Goal: Information Seeking & Learning: Check status

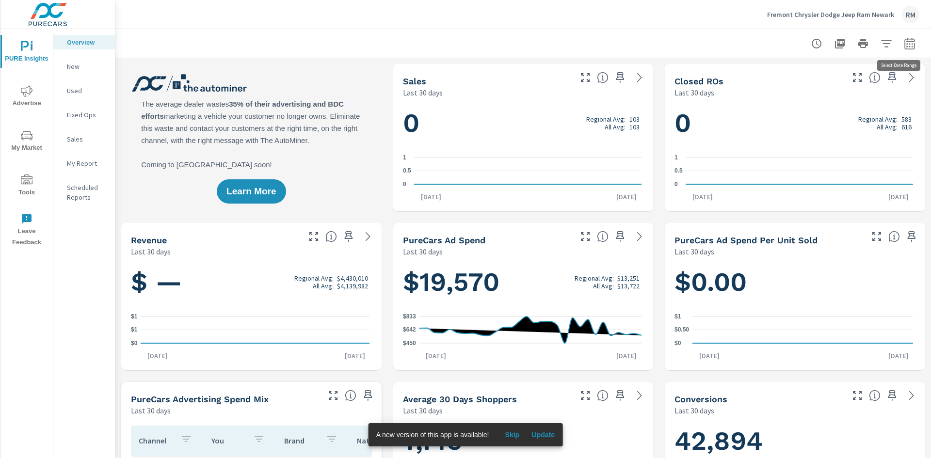
click at [904, 48] on icon "button" at bounding box center [909, 43] width 10 height 12
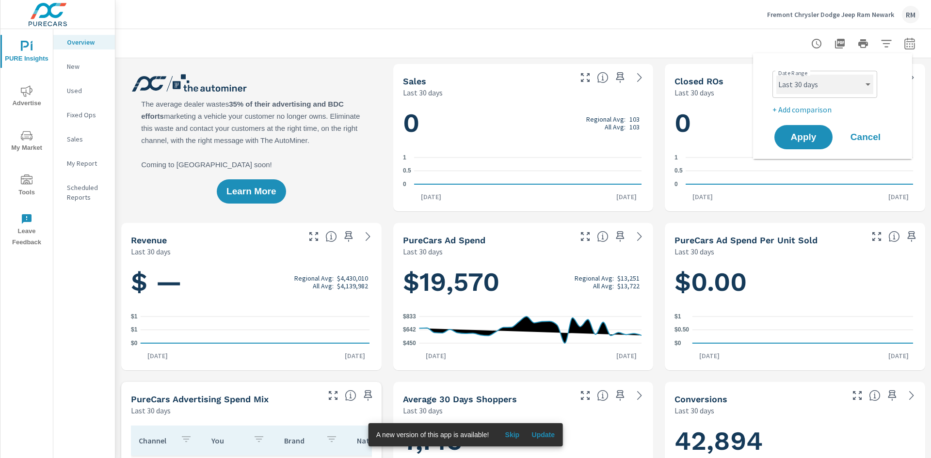
click at [845, 86] on select "Custom [DATE] Last week Last 7 days Last 14 days Last 30 days Last 45 days Last…" at bounding box center [824, 84] width 97 height 19
click at [776, 75] on select "Custom [DATE] Last week Last 7 days Last 14 days Last 30 days Last 45 days Last…" at bounding box center [824, 84] width 97 height 19
select select "Last month"
click at [791, 139] on span "Apply" at bounding box center [803, 137] width 40 height 9
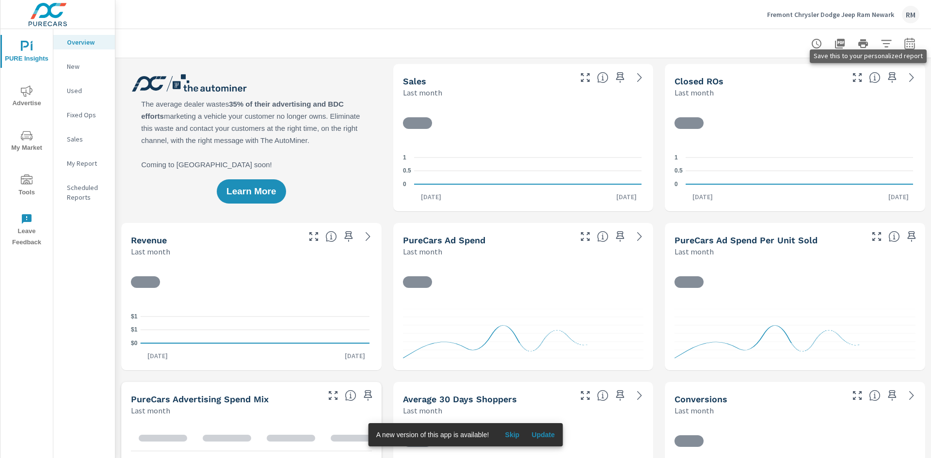
scroll to position [0, 0]
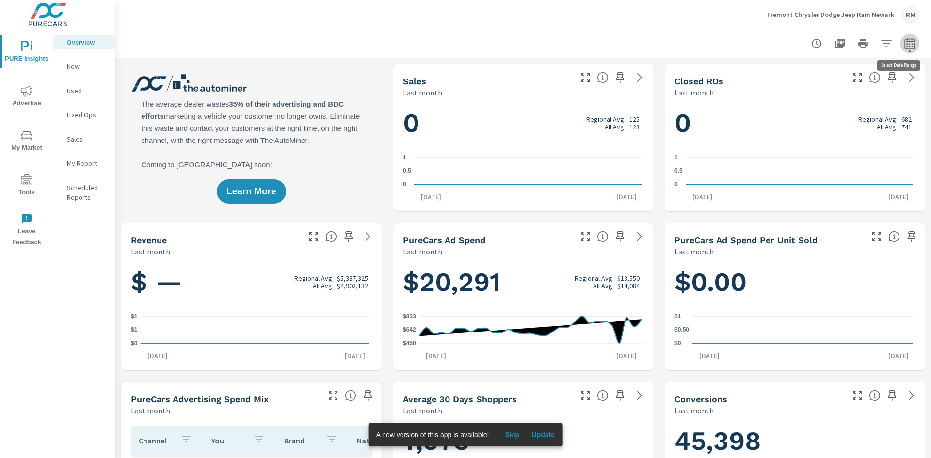
click at [904, 45] on icon "button" at bounding box center [910, 44] width 12 height 12
select select "Last month"
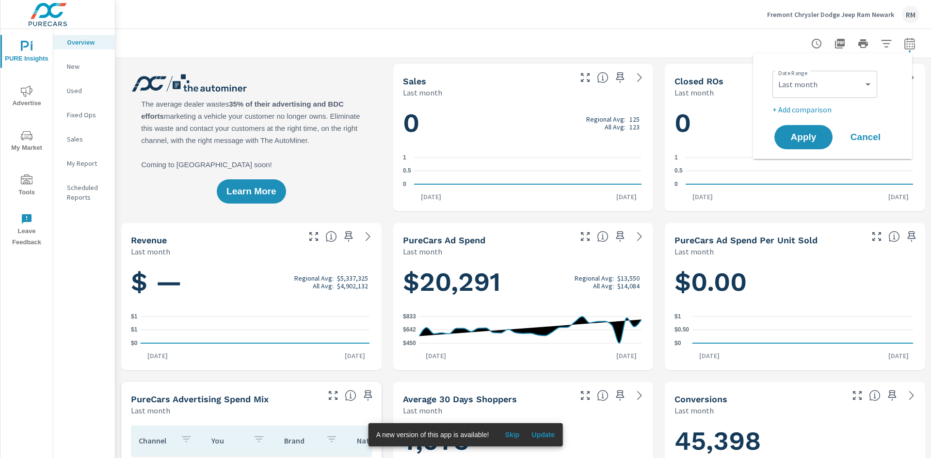
click at [788, 111] on p "+ Add comparison" at bounding box center [834, 110] width 124 height 12
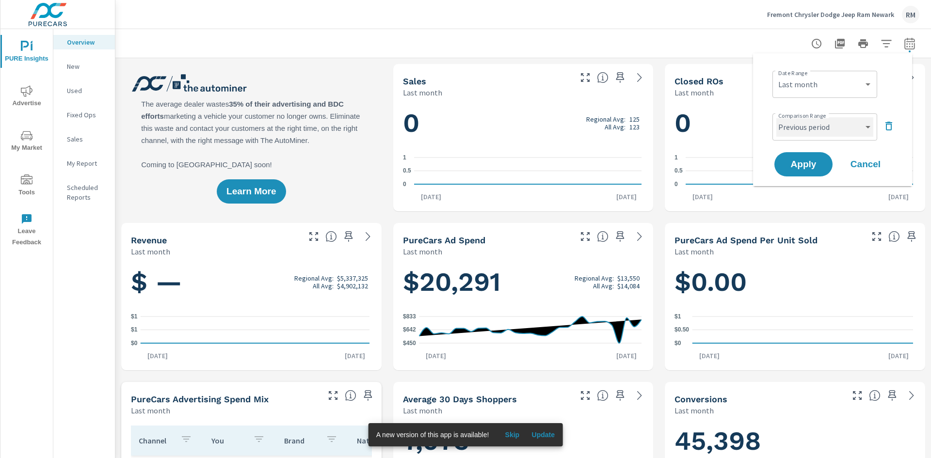
click at [833, 124] on select "Custom Previous period Previous month Previous year" at bounding box center [824, 126] width 97 height 19
click at [776, 117] on select "Custom Previous period Previous month Previous year" at bounding box center [824, 126] width 97 height 19
select select "Previous month"
click at [806, 169] on span "Apply" at bounding box center [803, 164] width 40 height 9
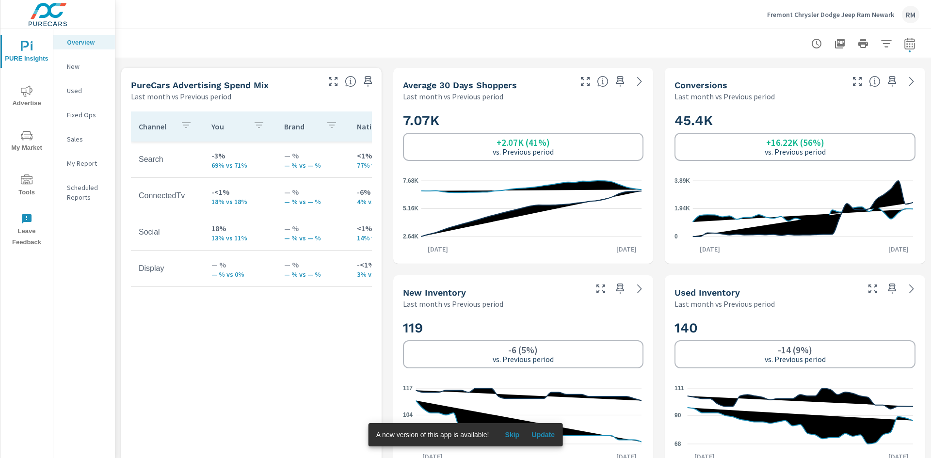
scroll to position [388, 0]
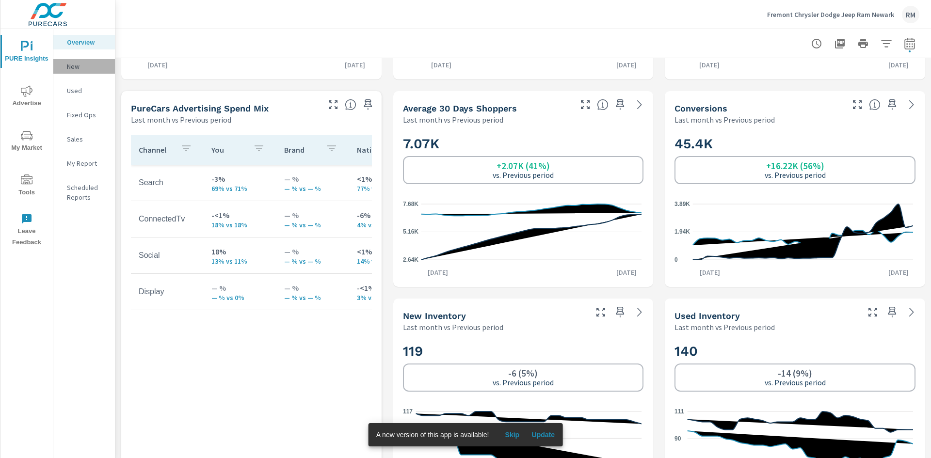
click at [74, 67] on p "New" at bounding box center [87, 67] width 40 height 10
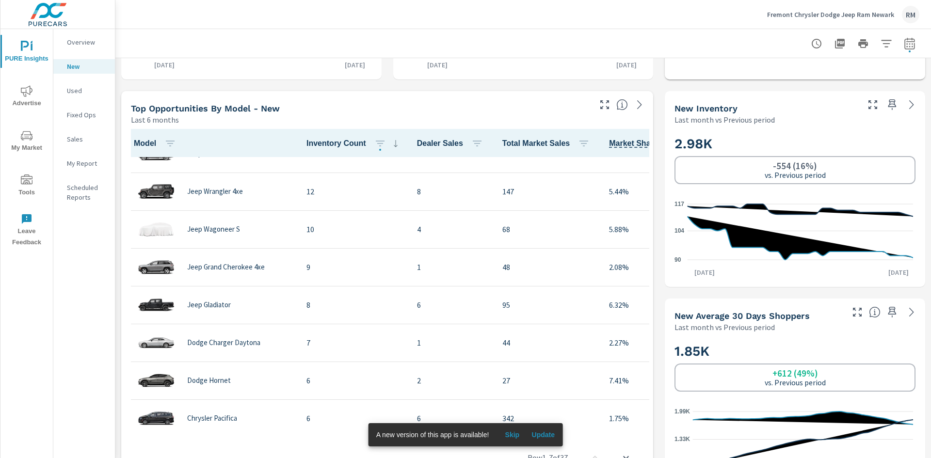
scroll to position [145, 0]
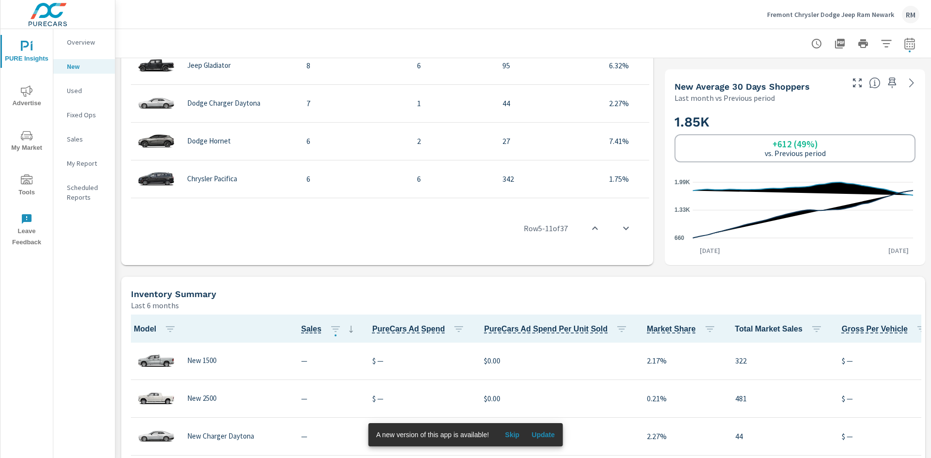
scroll to position [630, 0]
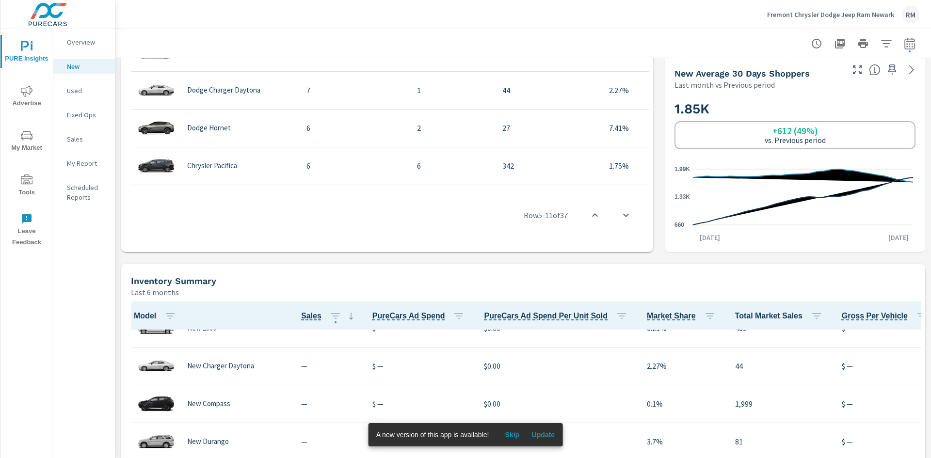
scroll to position [2, 0]
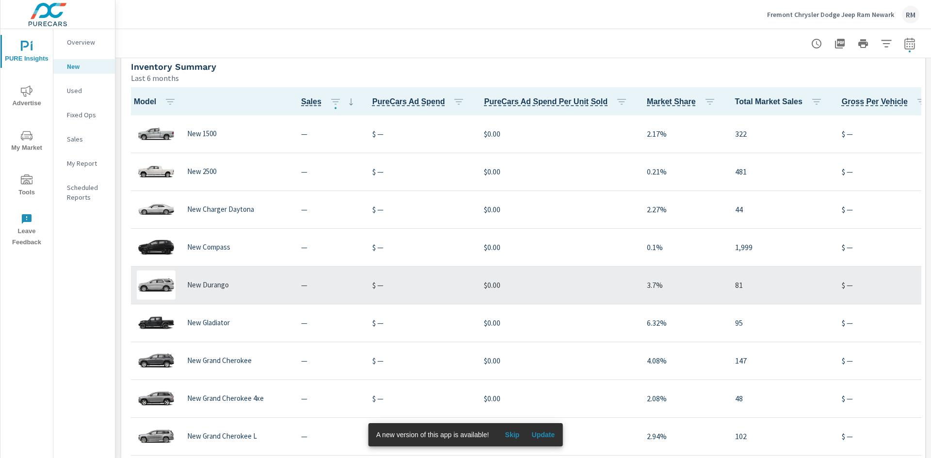
scroll to position [823, 0]
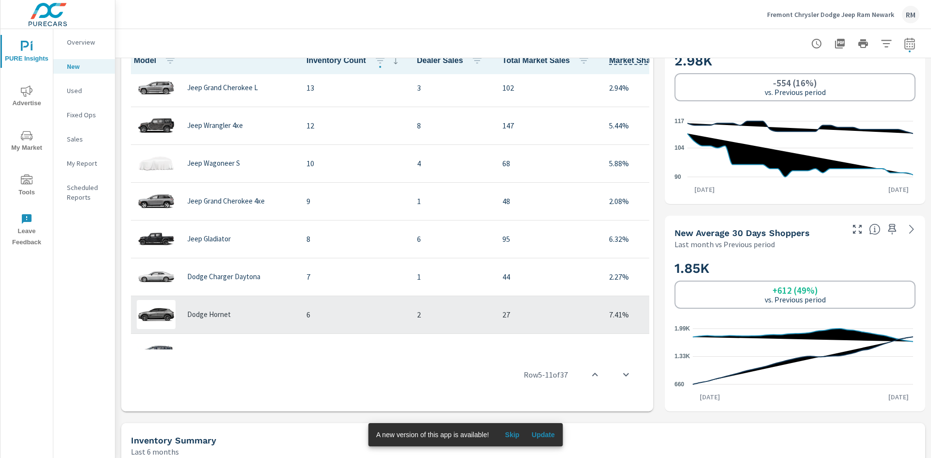
scroll to position [97, 0]
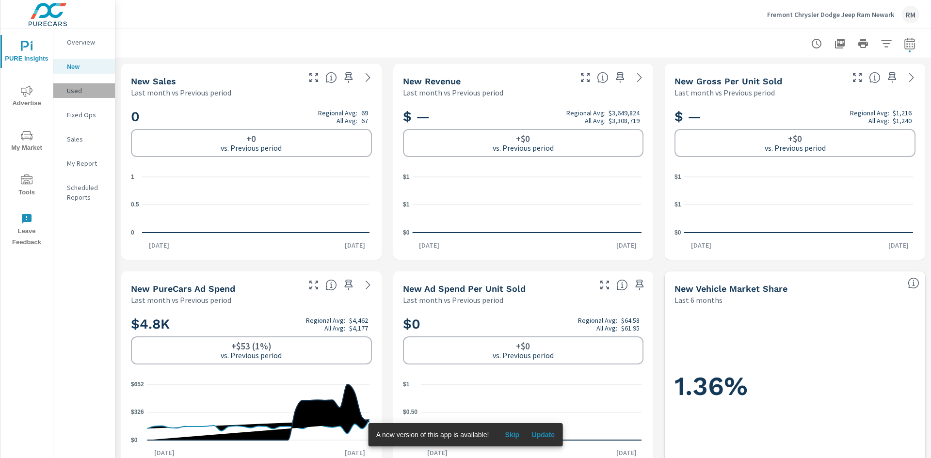
click at [77, 94] on p "Used" at bounding box center [87, 91] width 40 height 10
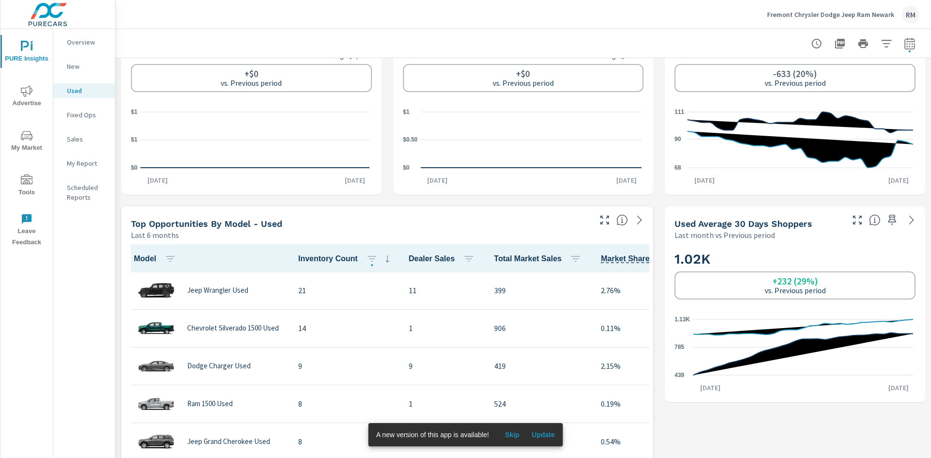
scroll to position [291, 0]
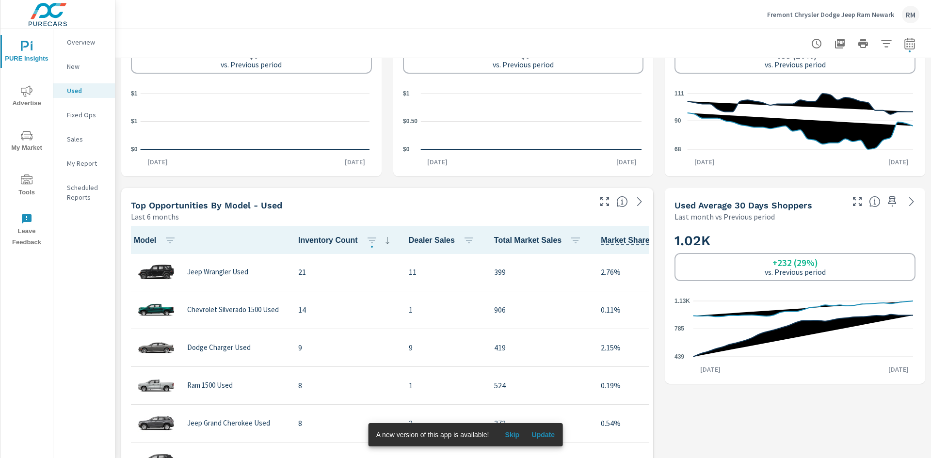
click at [28, 142] on span "My Market" at bounding box center [26, 142] width 47 height 24
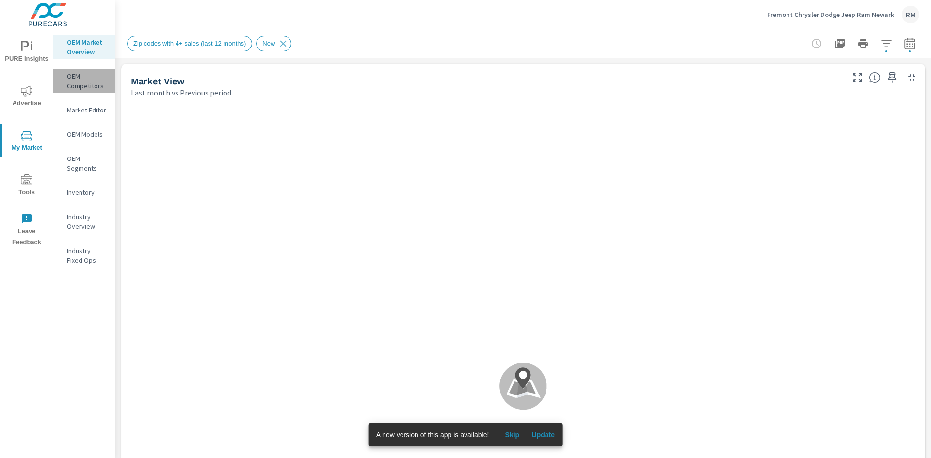
click at [84, 86] on p "OEM Competitors" at bounding box center [87, 80] width 40 height 19
click at [545, 434] on span "Update" at bounding box center [542, 434] width 23 height 9
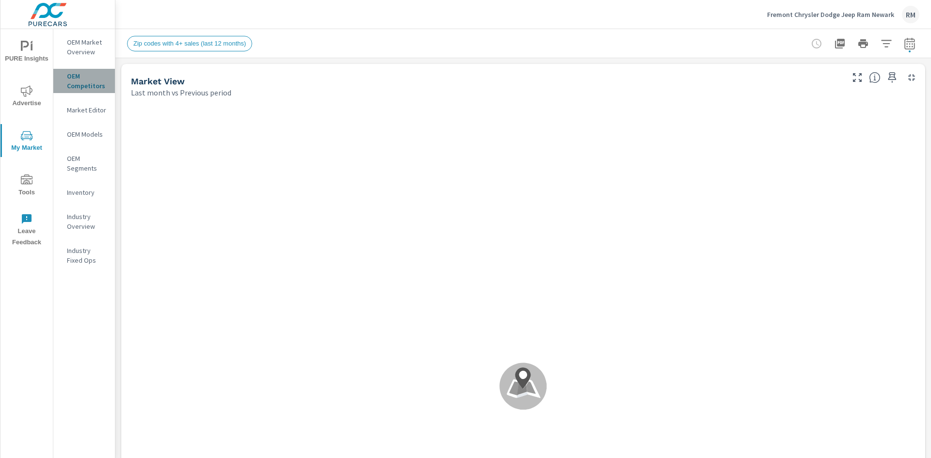
click at [90, 82] on p "OEM Competitors" at bounding box center [87, 80] width 40 height 19
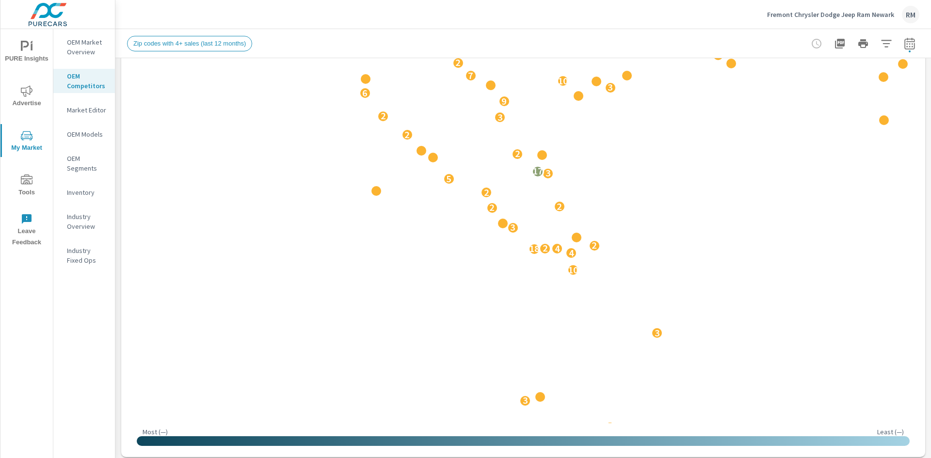
scroll to position [145, 0]
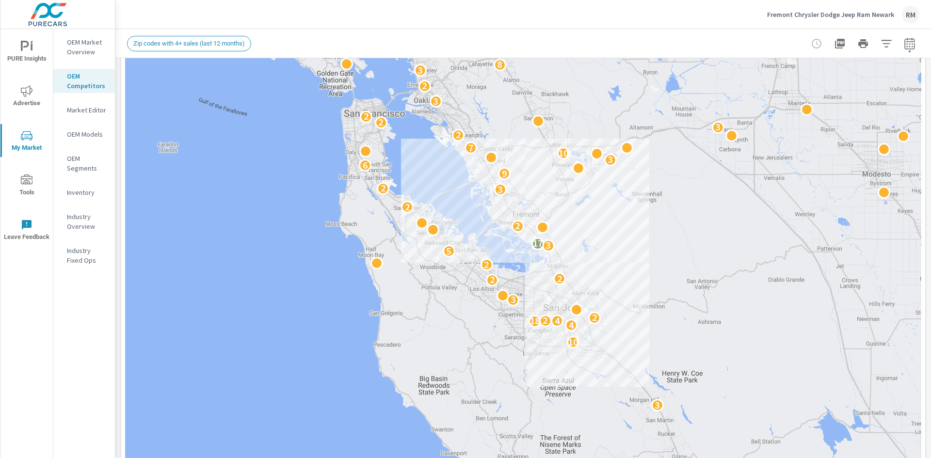
click at [84, 48] on p "OEM Market Overview" at bounding box center [87, 46] width 40 height 19
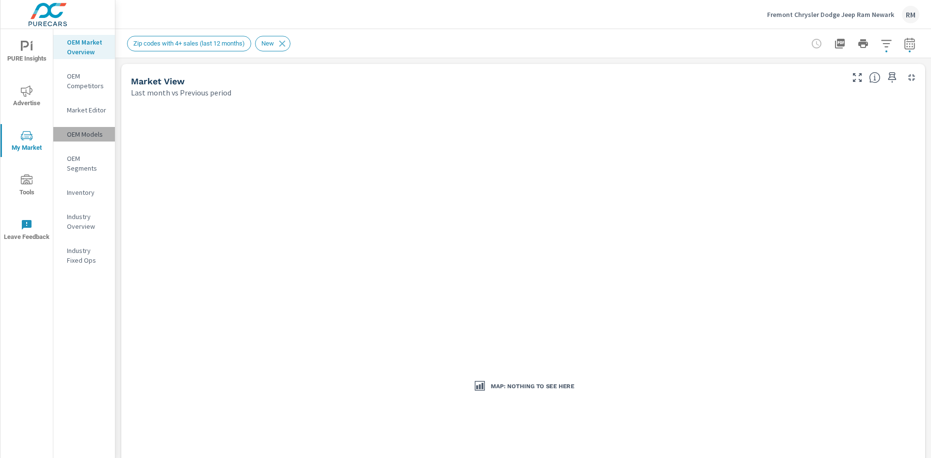
click at [80, 134] on p "OEM Models" at bounding box center [87, 134] width 40 height 10
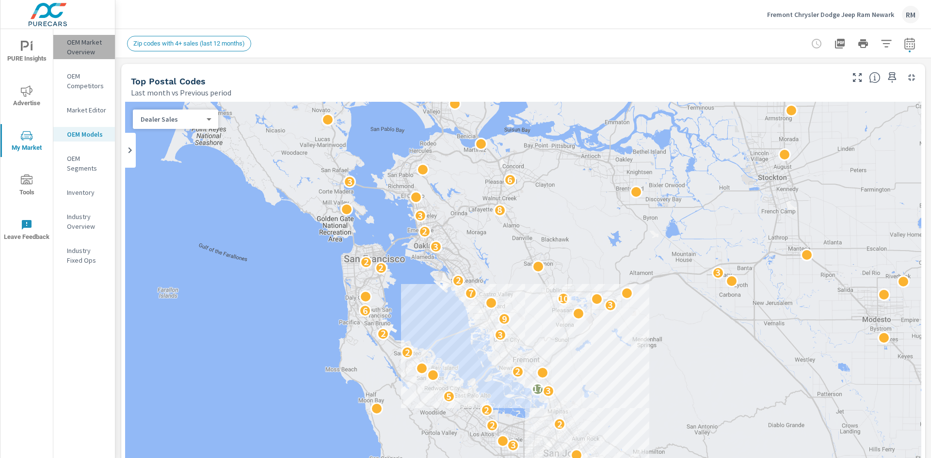
click at [77, 45] on p "OEM Market Overview" at bounding box center [87, 46] width 40 height 19
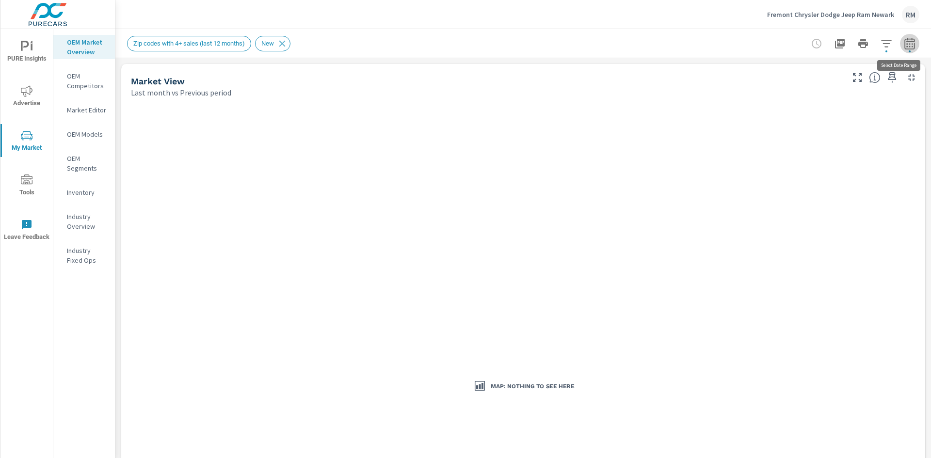
click at [906, 44] on icon "button" at bounding box center [909, 45] width 6 height 4
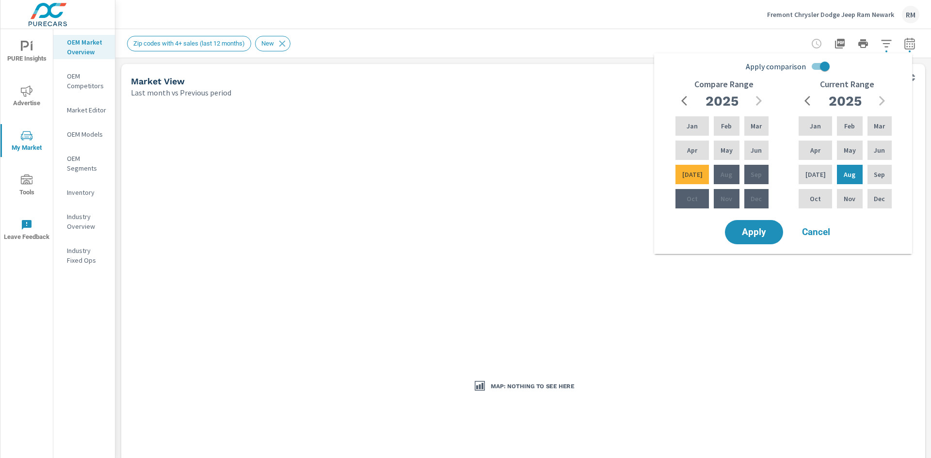
click at [812, 64] on input "Apply comparison" at bounding box center [824, 66] width 55 height 18
checkbox input "false"
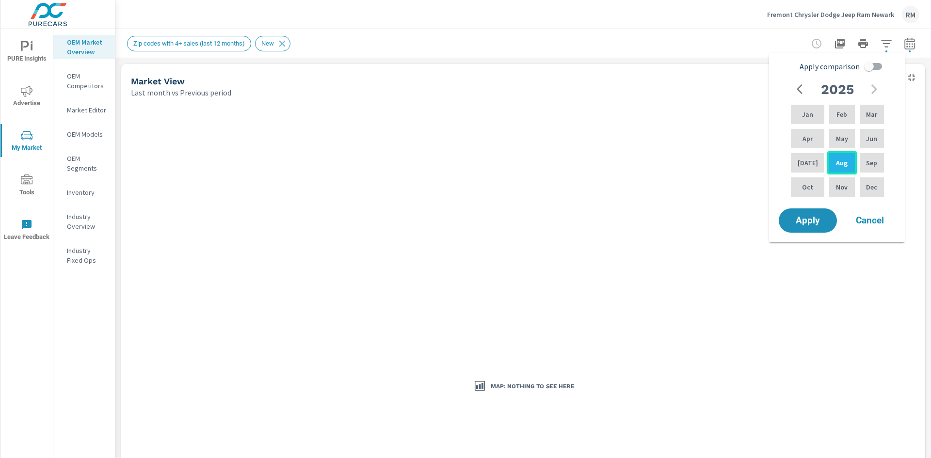
click at [841, 164] on p "Aug" at bounding box center [842, 163] width 12 height 10
click at [811, 223] on span "Apply" at bounding box center [808, 220] width 40 height 9
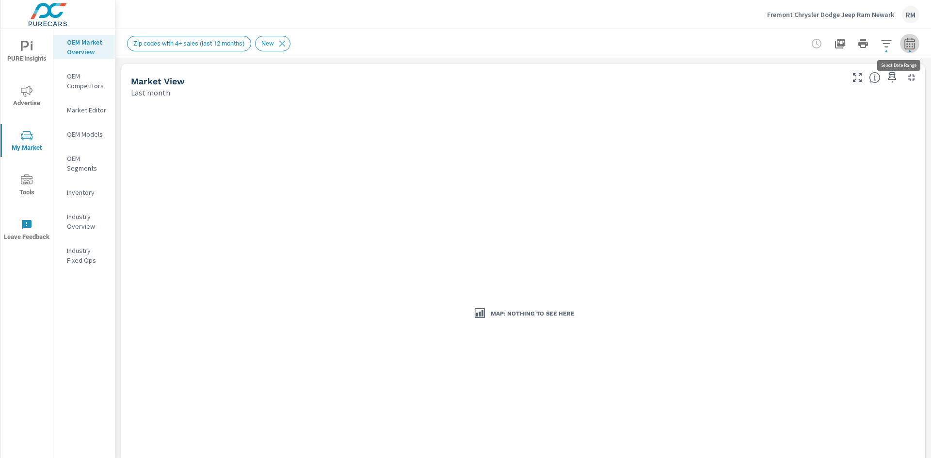
click at [904, 45] on icon "button" at bounding box center [910, 44] width 12 height 12
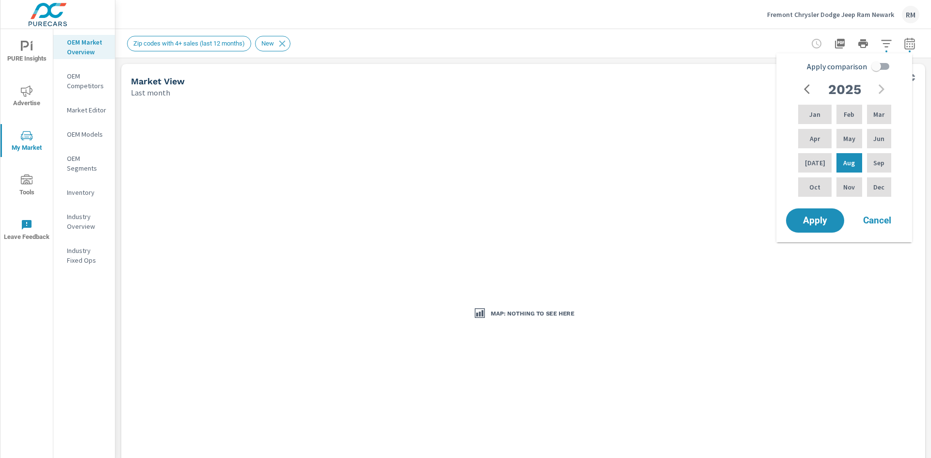
click at [875, 219] on span "Cancel" at bounding box center [877, 220] width 39 height 9
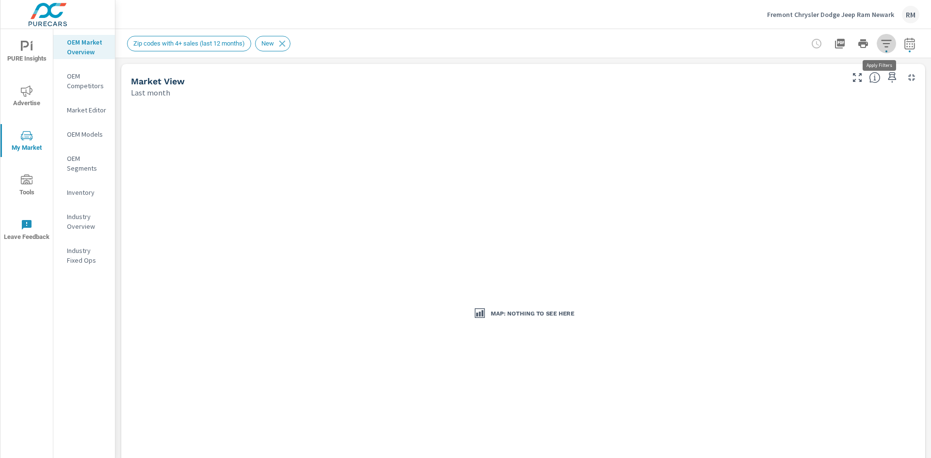
click at [880, 48] on icon "button" at bounding box center [886, 44] width 12 height 12
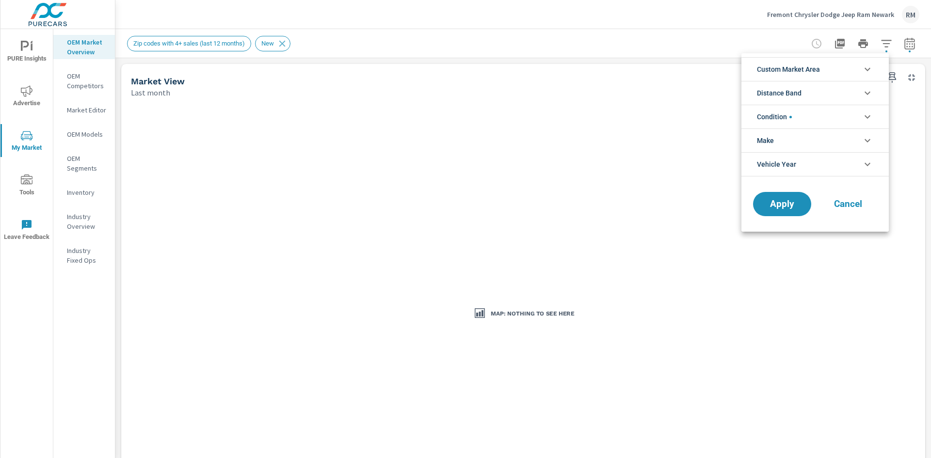
click at [809, 71] on span "Custom Market Area" at bounding box center [788, 69] width 63 height 23
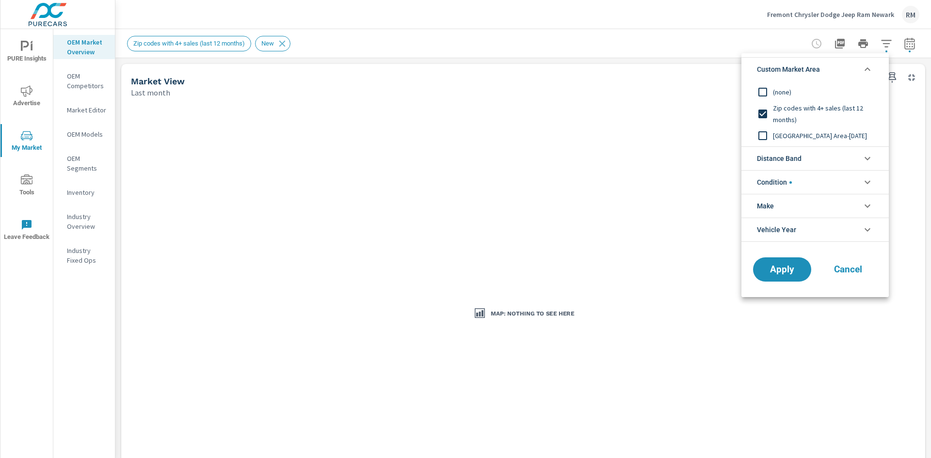
click at [710, 46] on div at bounding box center [465, 229] width 931 height 458
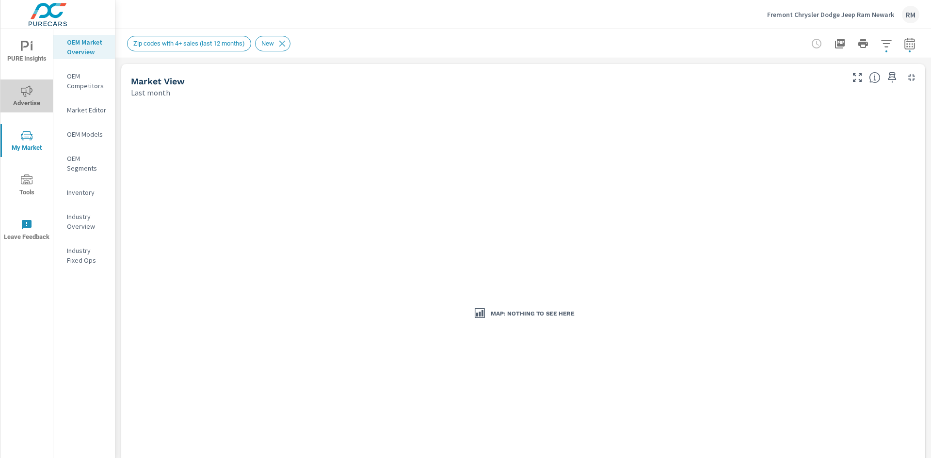
click at [26, 96] on icon "nav menu" at bounding box center [27, 90] width 12 height 11
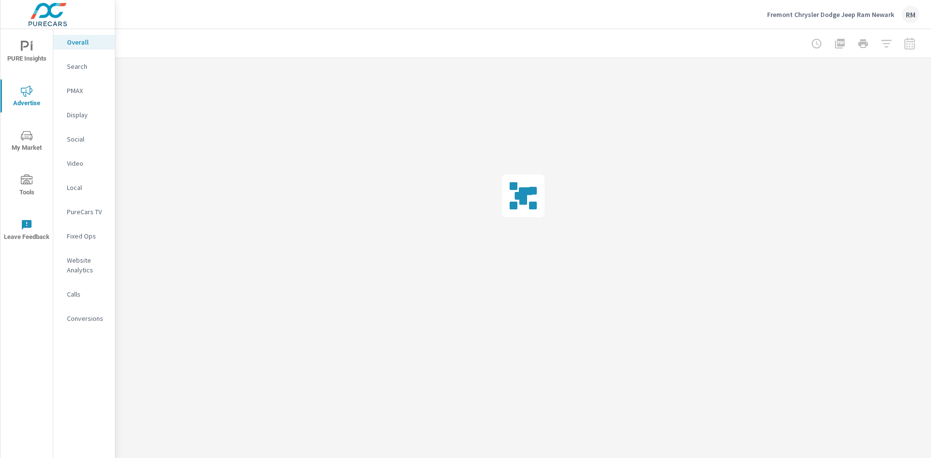
click at [78, 269] on p "Website Analytics" at bounding box center [87, 264] width 40 height 19
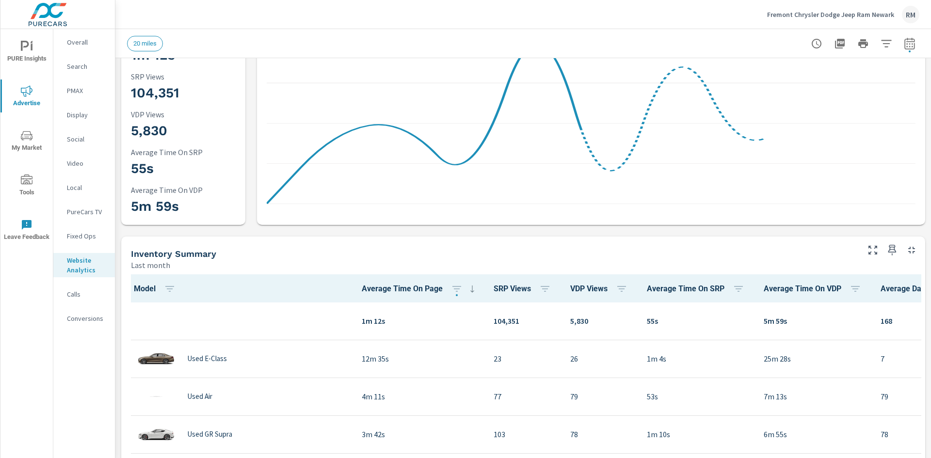
scroll to position [1248, 0]
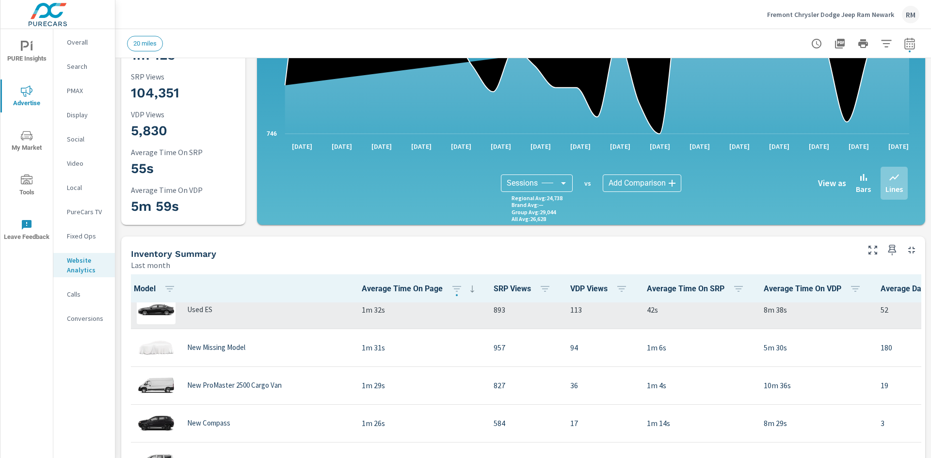
scroll to position [1200, 0]
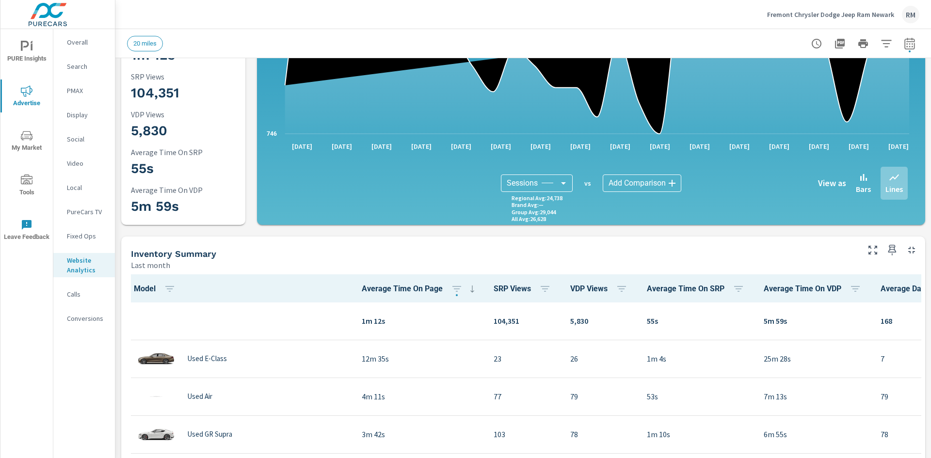
scroll to position [56, 0]
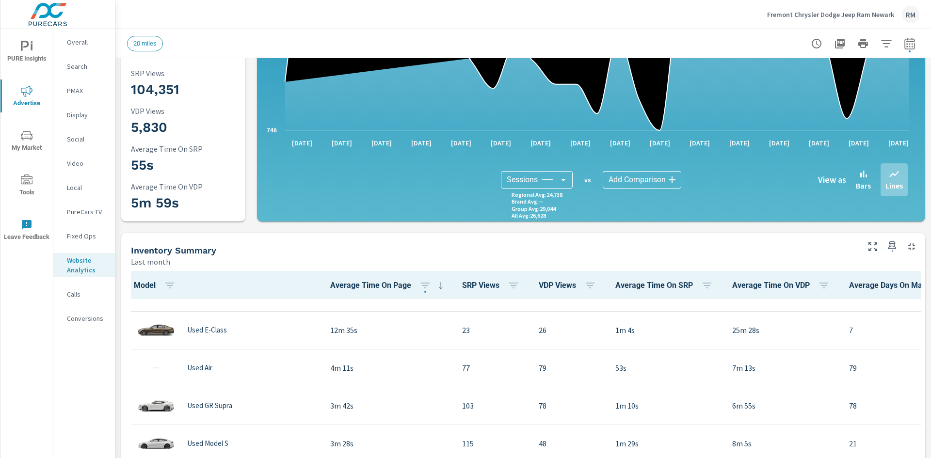
scroll to position [48, 0]
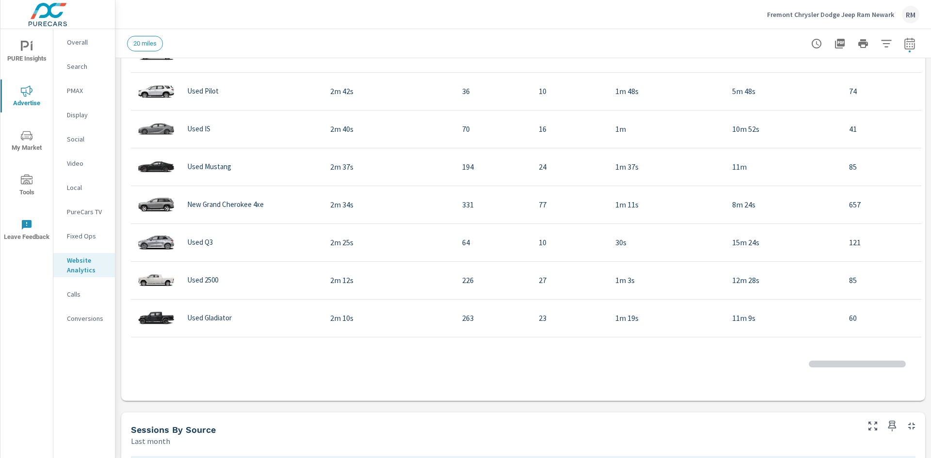
scroll to position [194, 0]
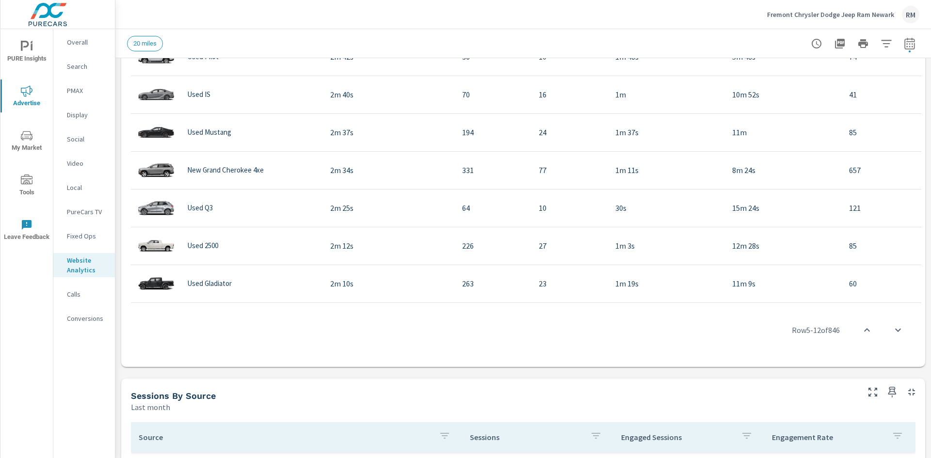
scroll to position [77, 0]
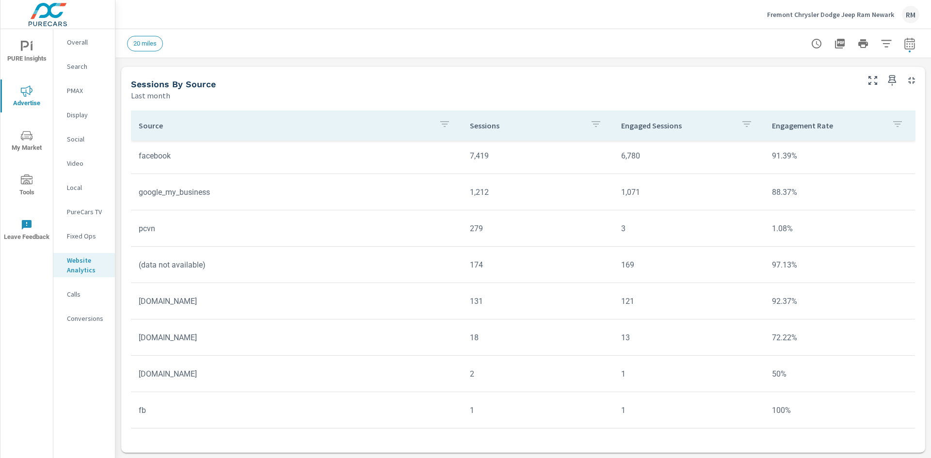
scroll to position [793, 0]
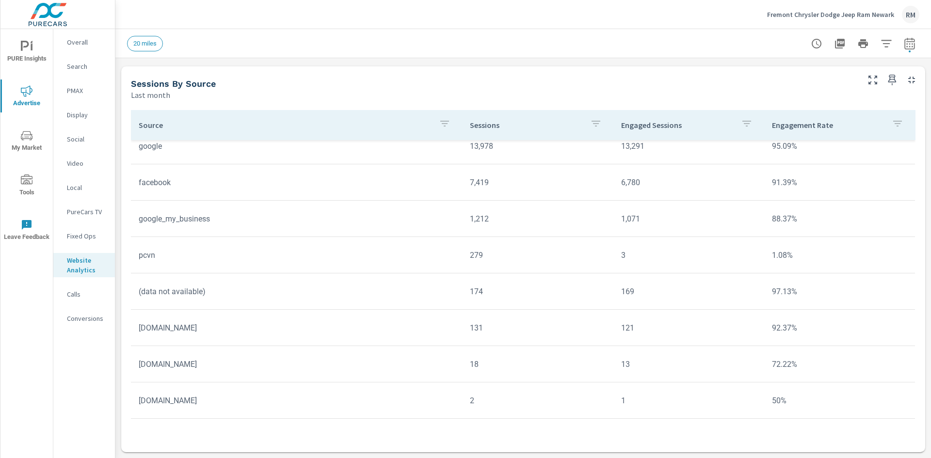
scroll to position [77, 0]
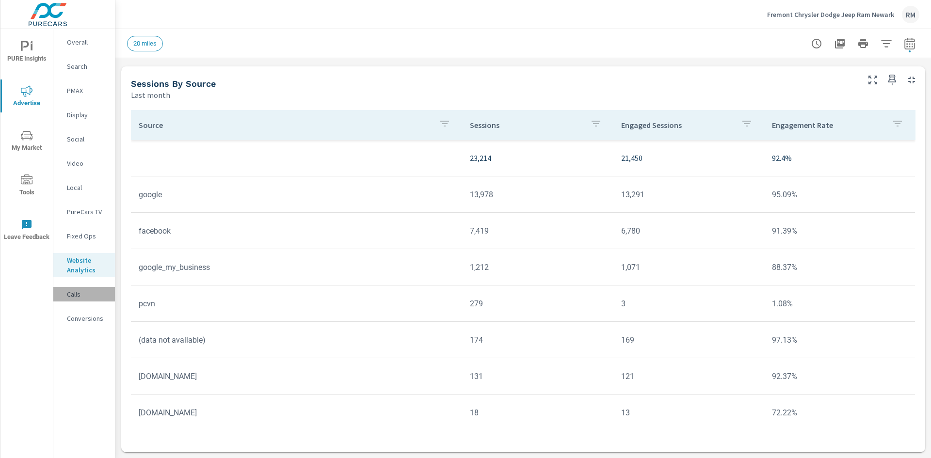
click at [77, 297] on p "Calls" at bounding box center [87, 294] width 40 height 10
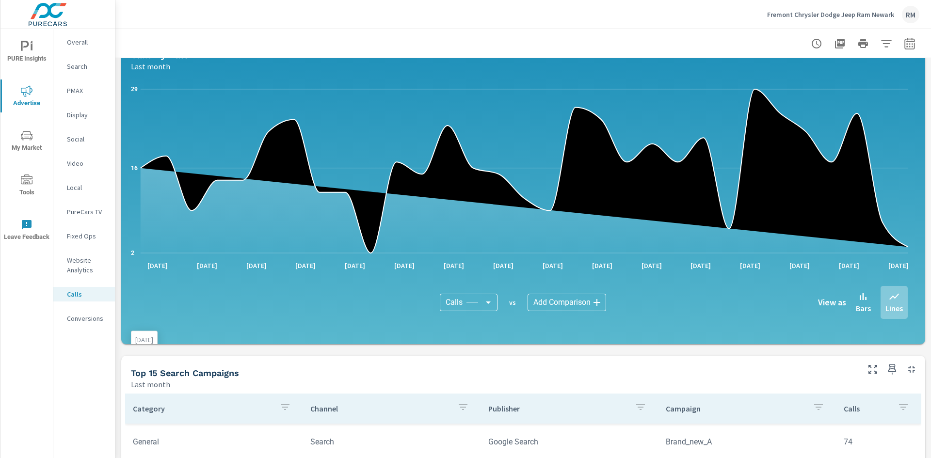
scroll to position [291, 0]
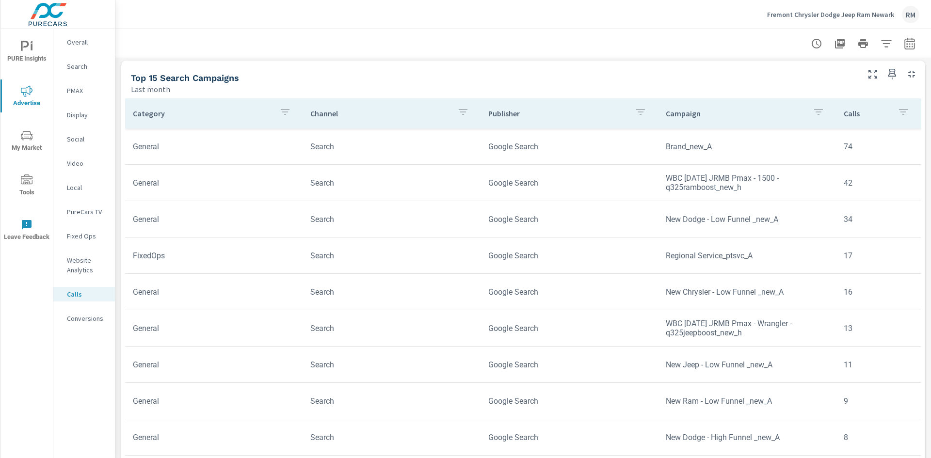
scroll to position [480, 0]
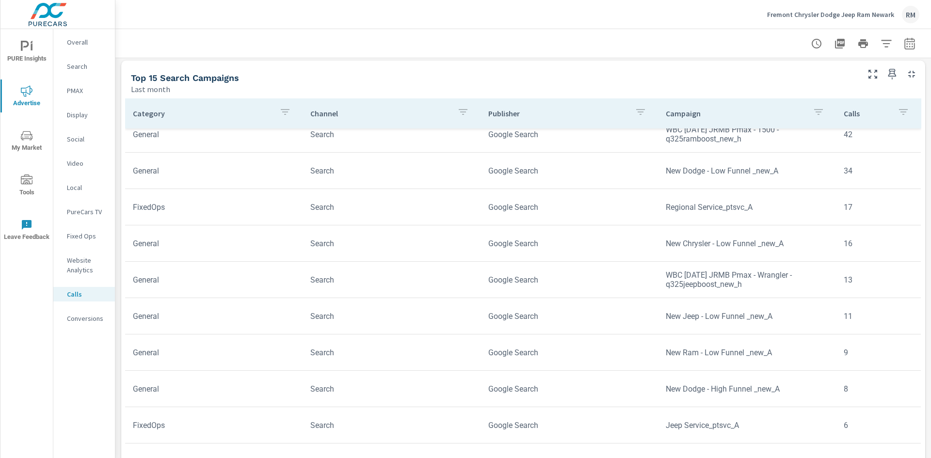
scroll to position [36, 0]
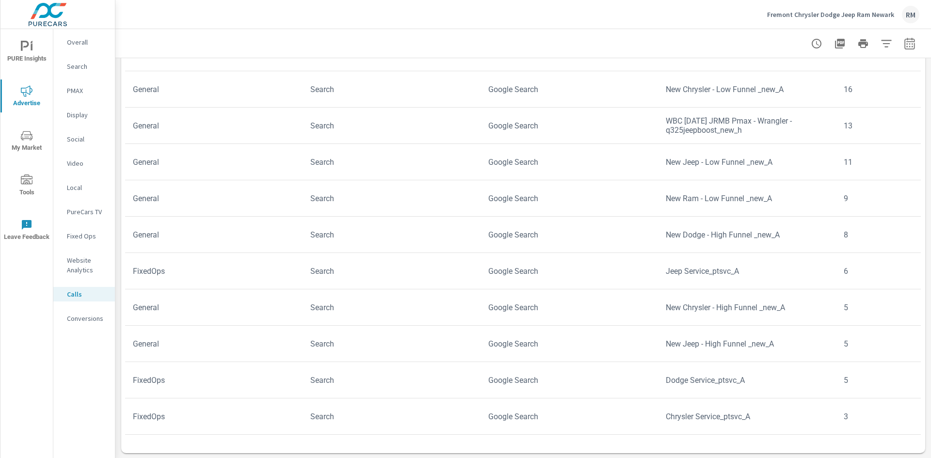
scroll to position [554, 0]
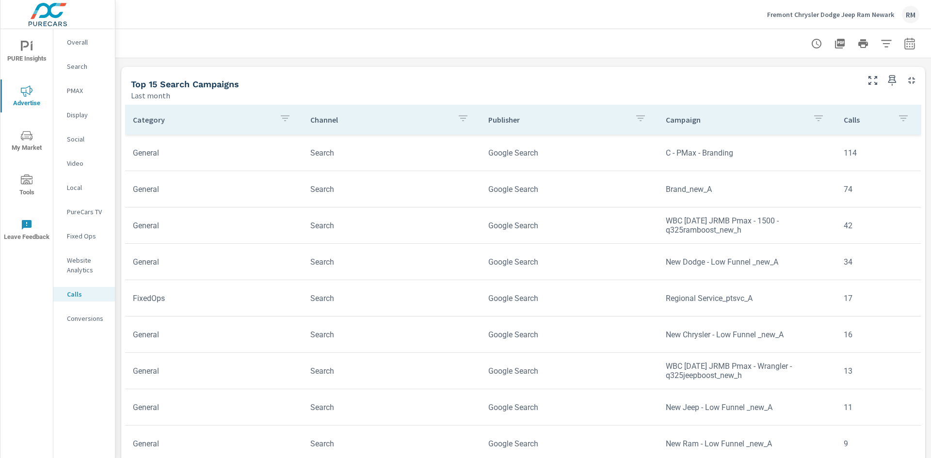
scroll to position [457, 0]
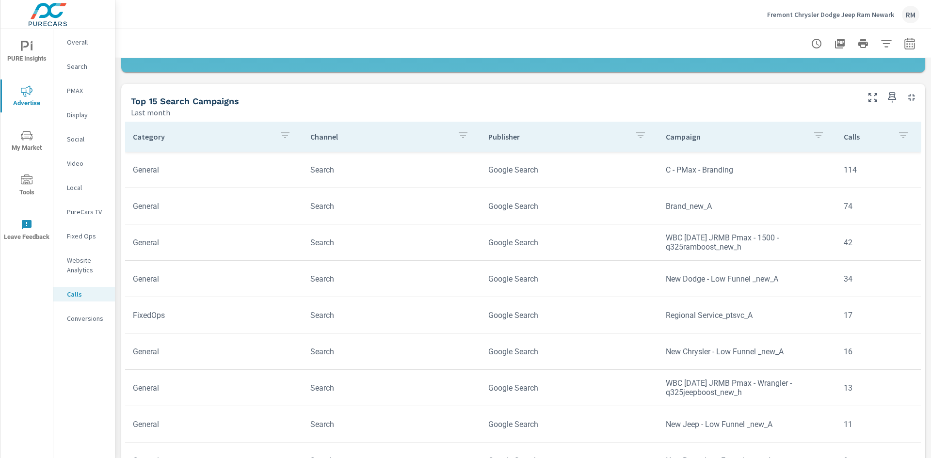
click at [688, 209] on td "Brand_new_A" at bounding box center [746, 206] width 177 height 25
click at [84, 322] on p "Conversions" at bounding box center [87, 319] width 40 height 10
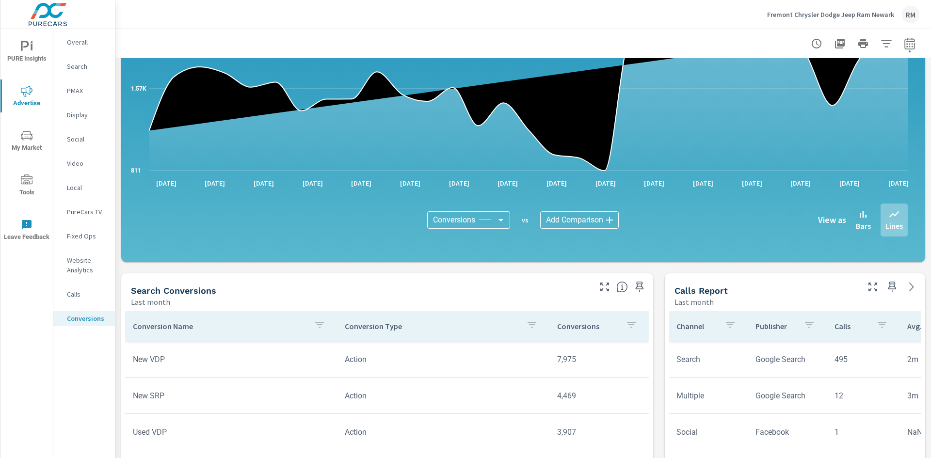
scroll to position [194, 0]
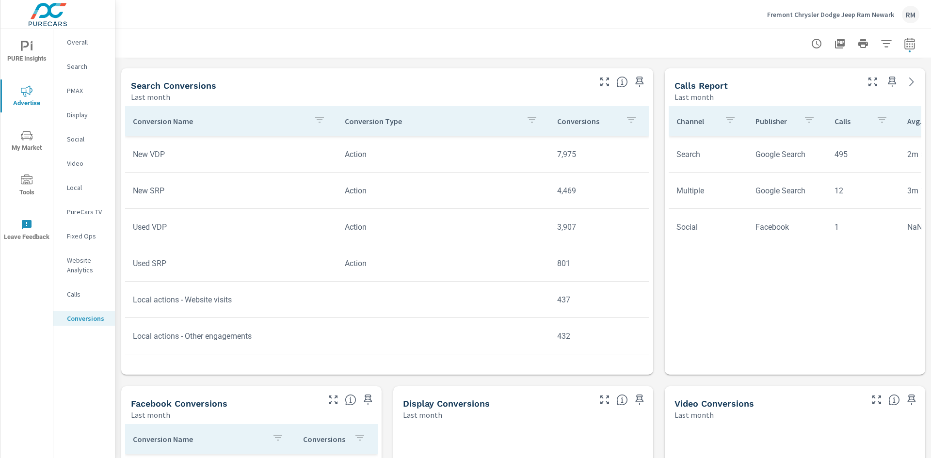
scroll to position [400, 0]
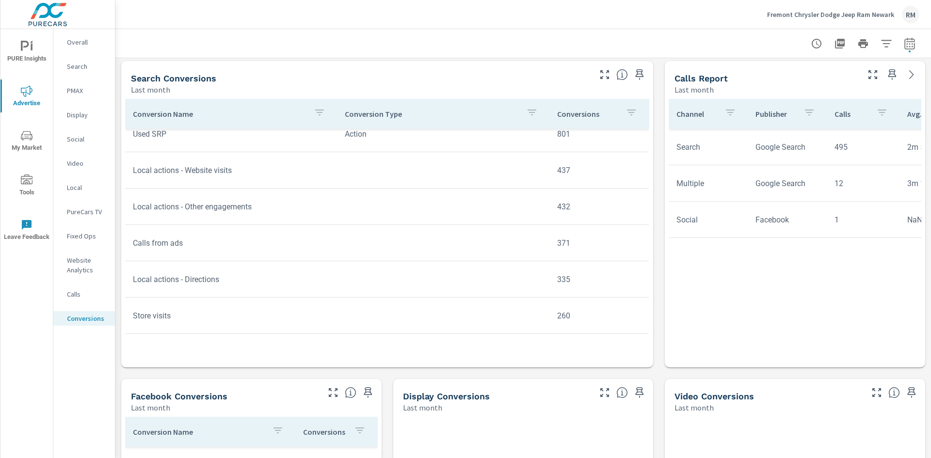
scroll to position [145, 0]
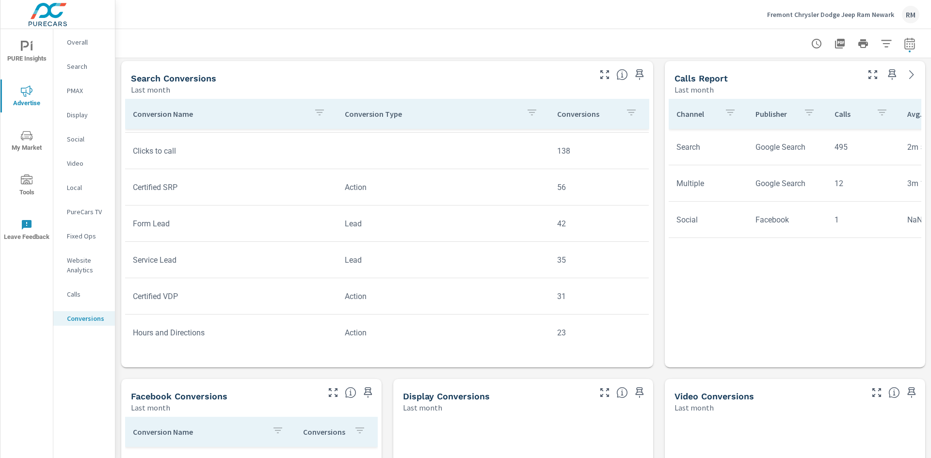
scroll to position [339, 0]
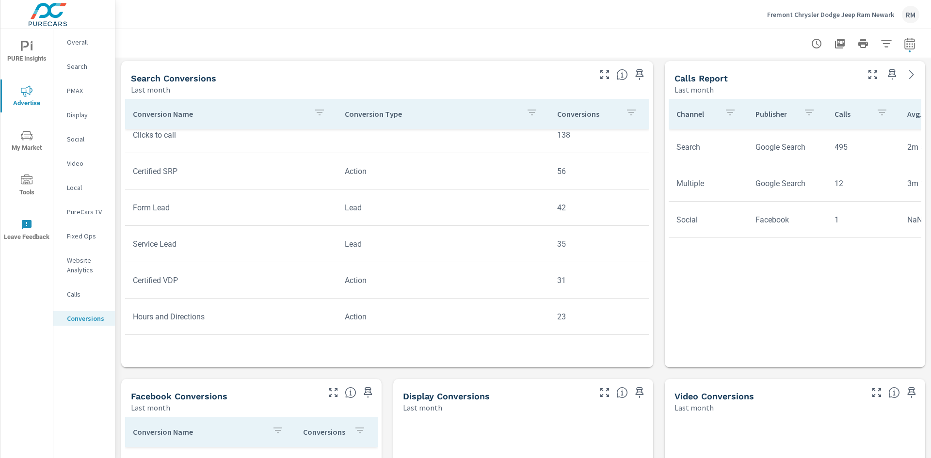
scroll to position [388, 0]
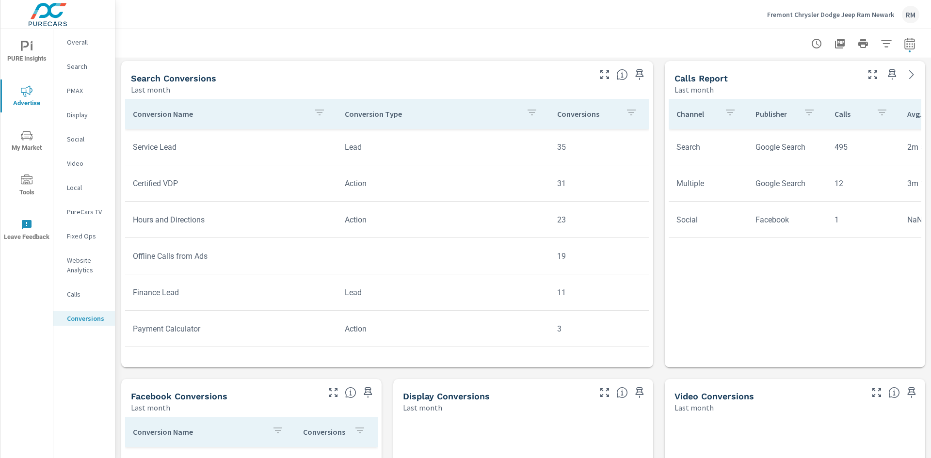
scroll to position [472, 0]
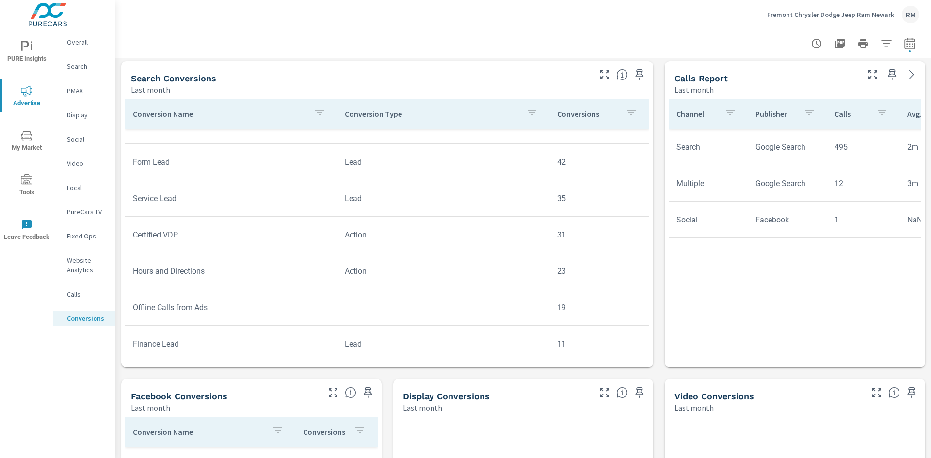
scroll to position [472, 0]
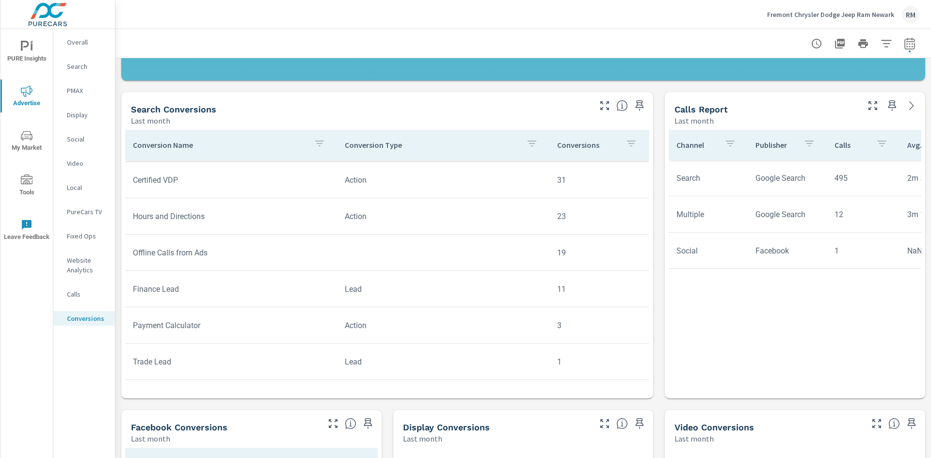
scroll to position [391, 0]
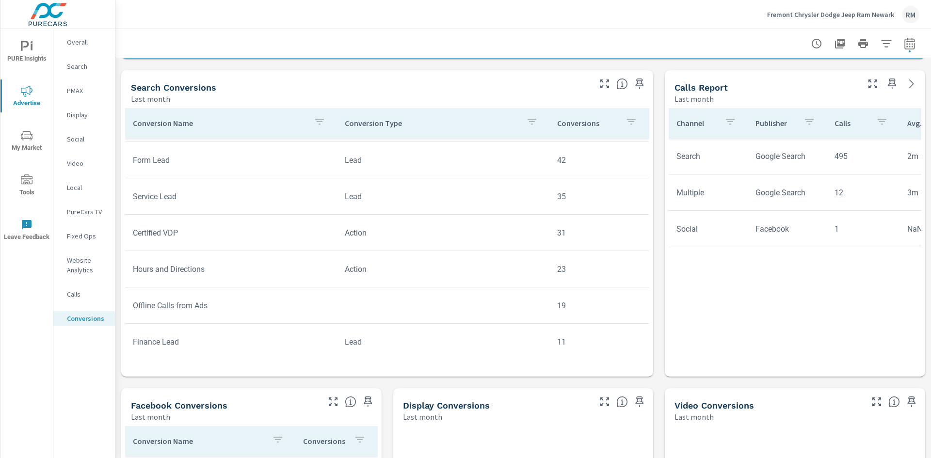
scroll to position [375, 0]
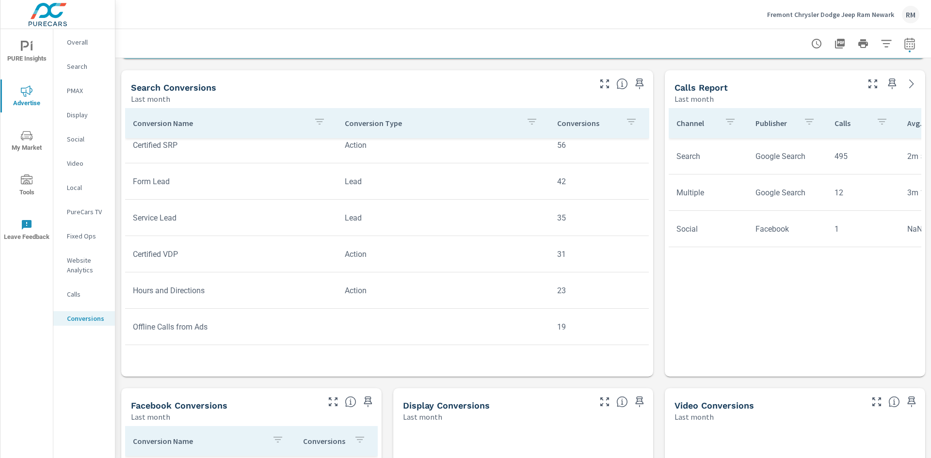
scroll to position [326, 0]
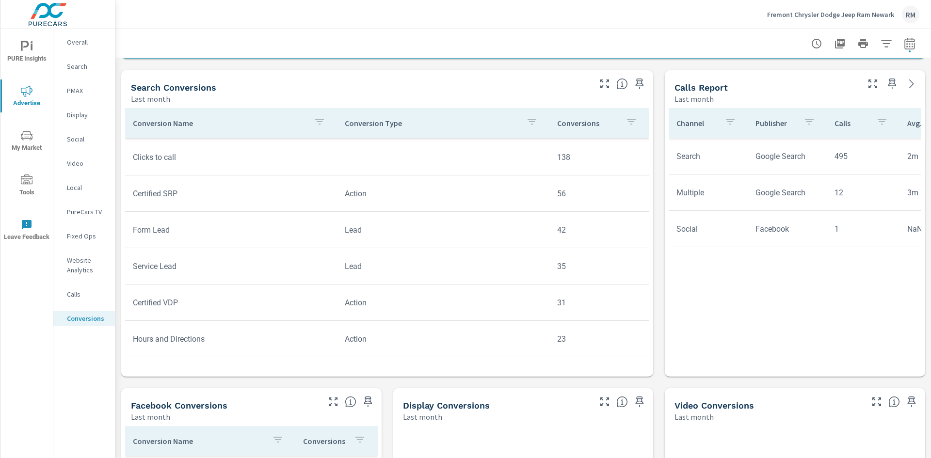
scroll to position [278, 0]
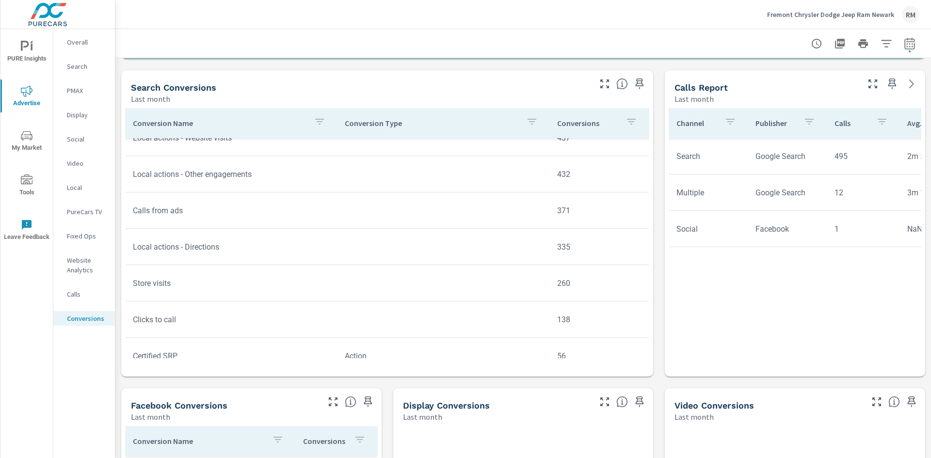
scroll to position [132, 0]
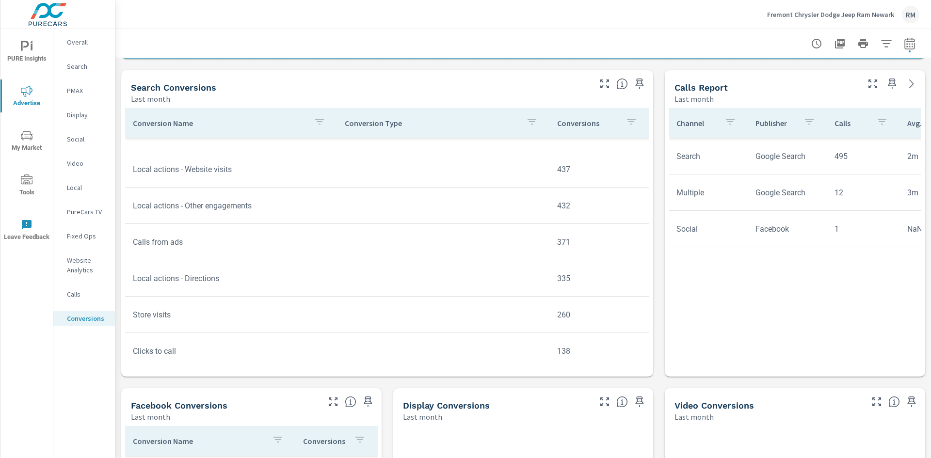
scroll to position [84, 0]
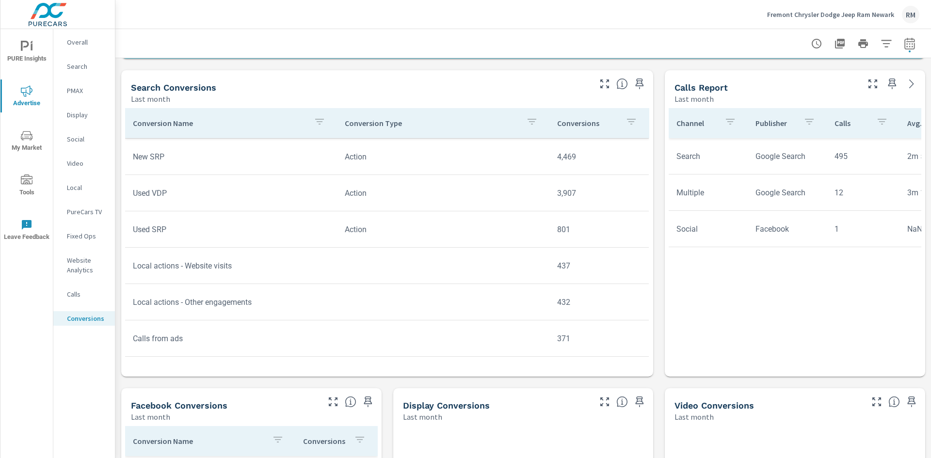
scroll to position [35, 0]
click at [317, 120] on icon "button" at bounding box center [319, 122] width 9 height 6
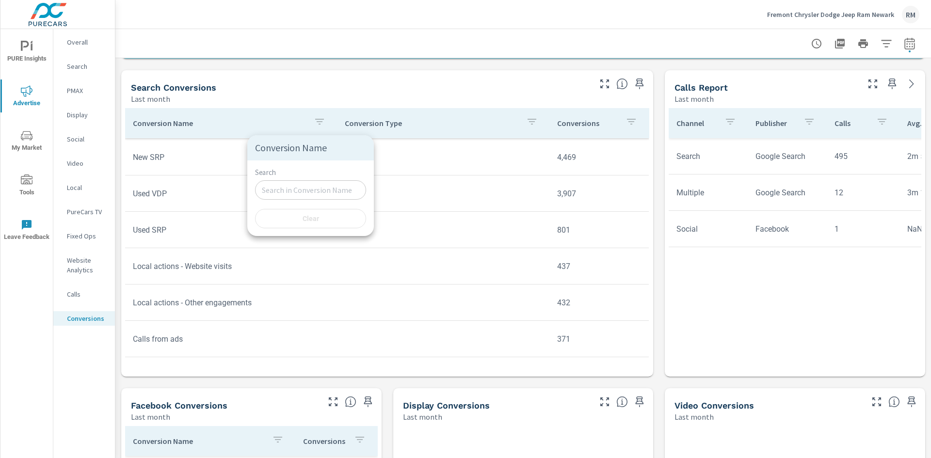
click at [618, 121] on div at bounding box center [465, 229] width 931 height 458
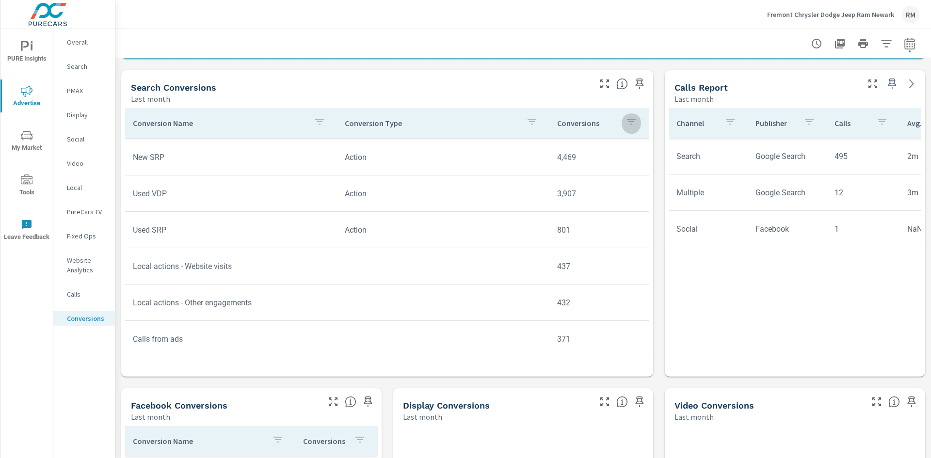
click at [625, 123] on icon "button" at bounding box center [631, 122] width 12 height 12
click at [615, 118] on div at bounding box center [465, 229] width 931 height 458
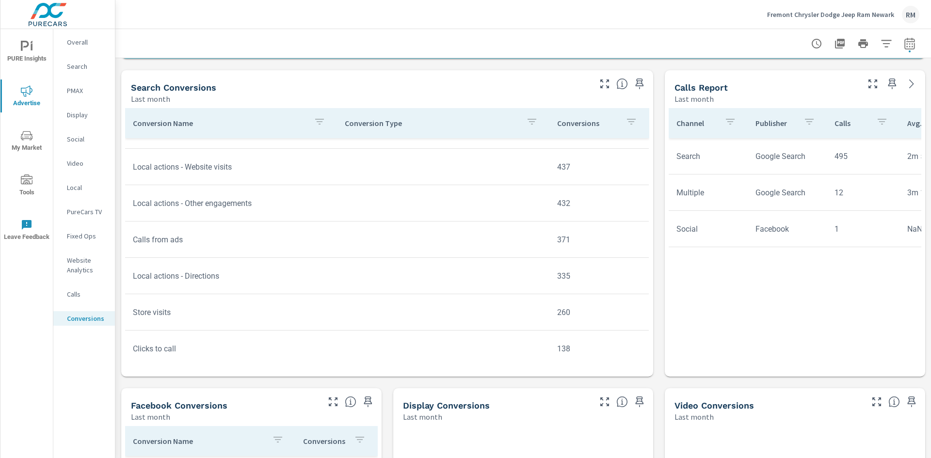
scroll to position [142, 0]
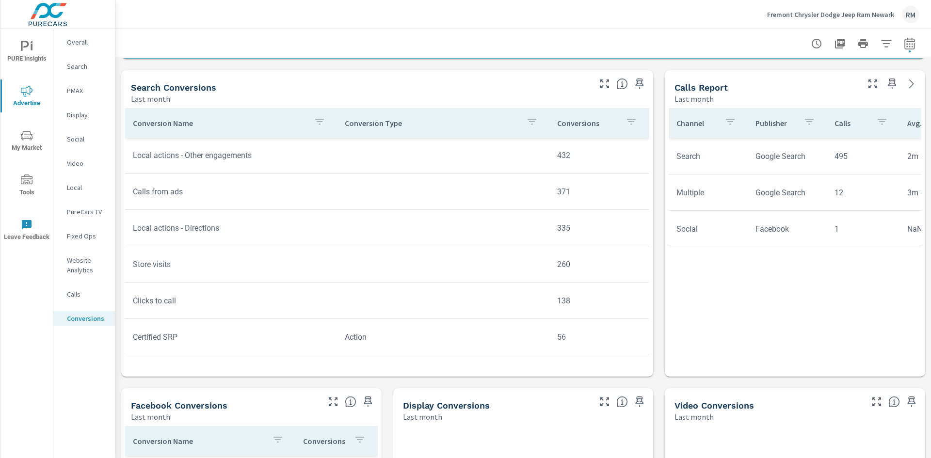
scroll to position [179, 0]
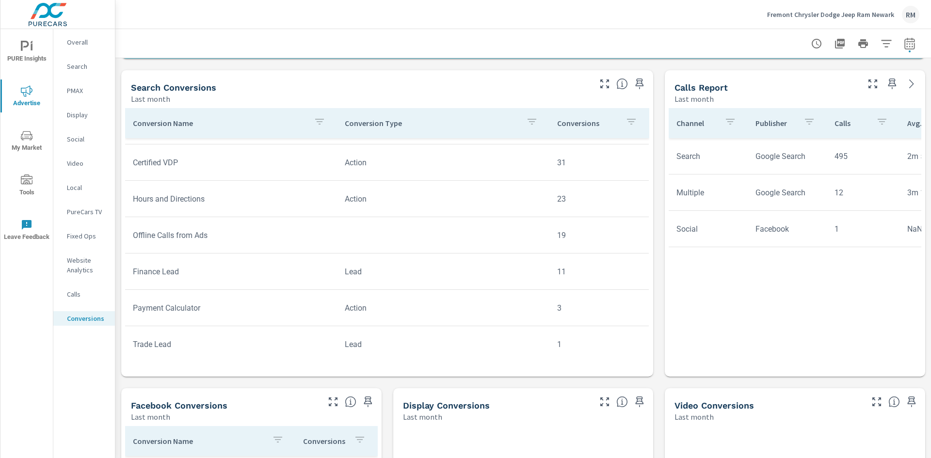
scroll to position [472, 0]
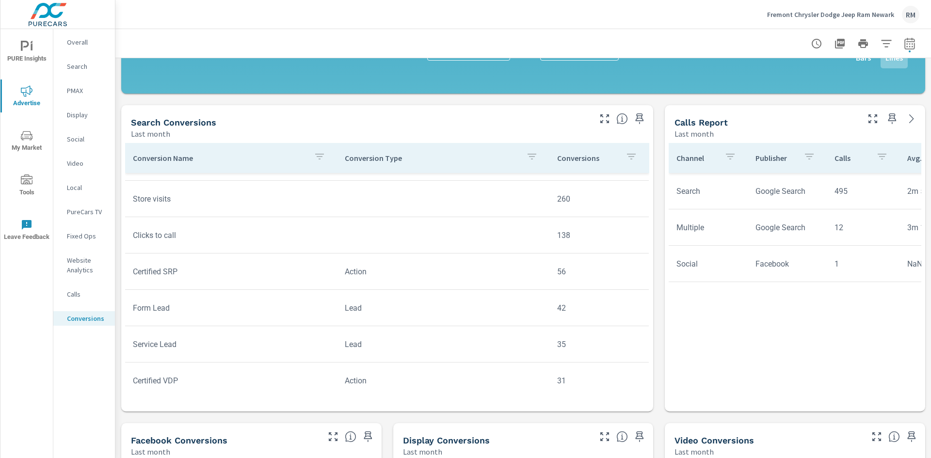
scroll to position [355, 0]
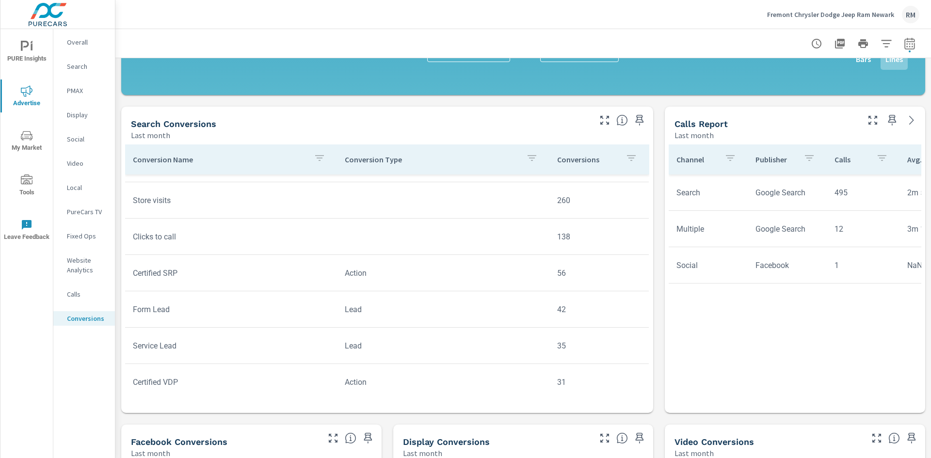
click at [73, 69] on p "Search" at bounding box center [87, 67] width 40 height 10
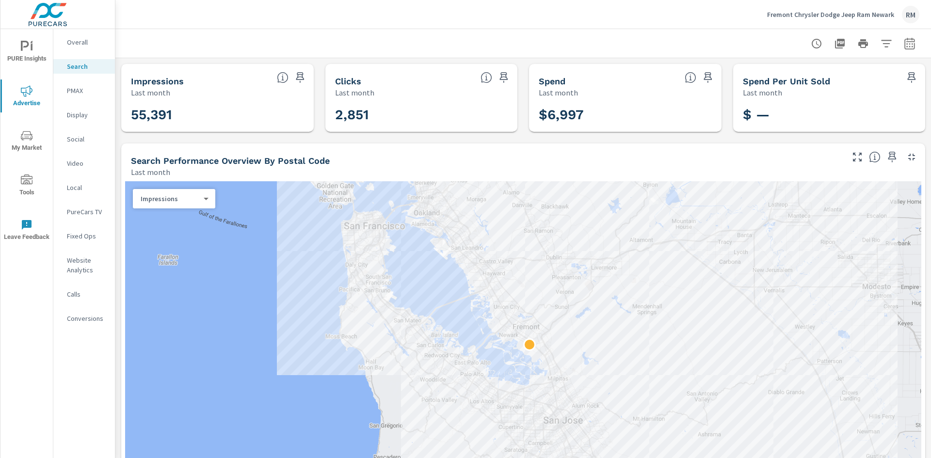
click at [204, 205] on div "Impressions 0 ​" at bounding box center [174, 198] width 82 height 19
click at [205, 198] on body "PURE Insights Advertise My Market Tools Leave Feedback Overall Search PMAX Disp…" at bounding box center [465, 229] width 931 height 458
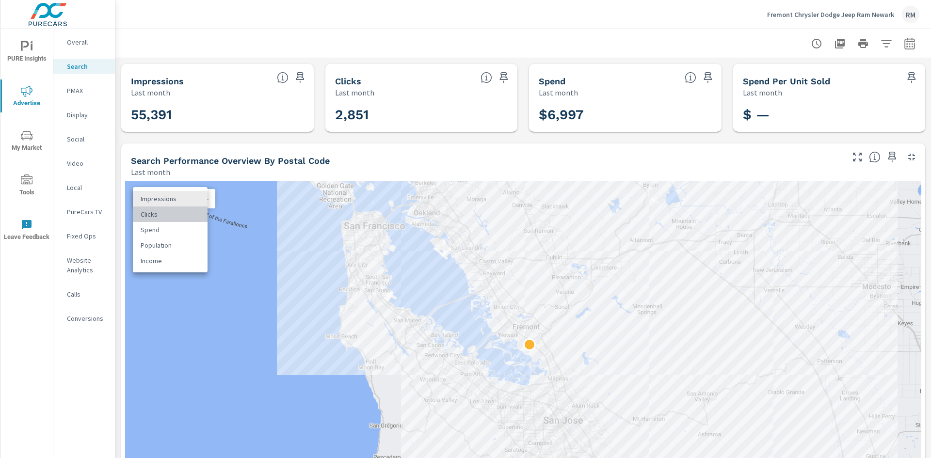
click at [152, 212] on li "Clicks" at bounding box center [170, 215] width 75 height 16
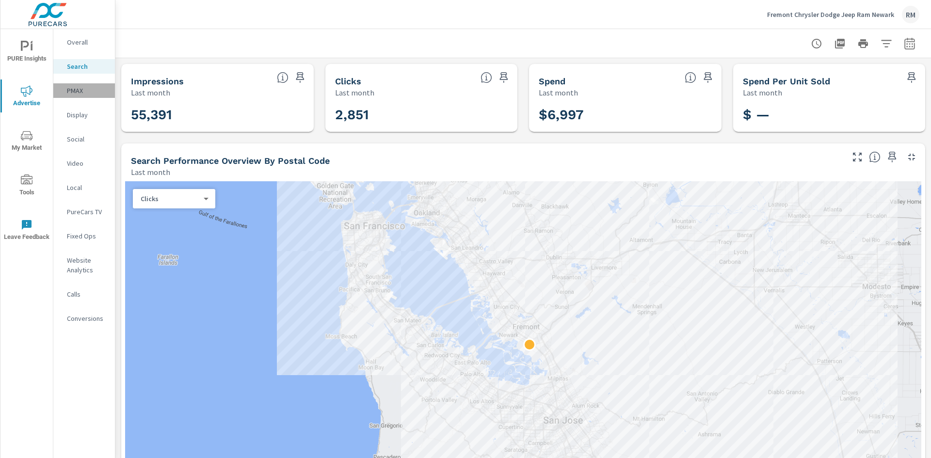
click at [80, 92] on p "PMAX" at bounding box center [87, 91] width 40 height 10
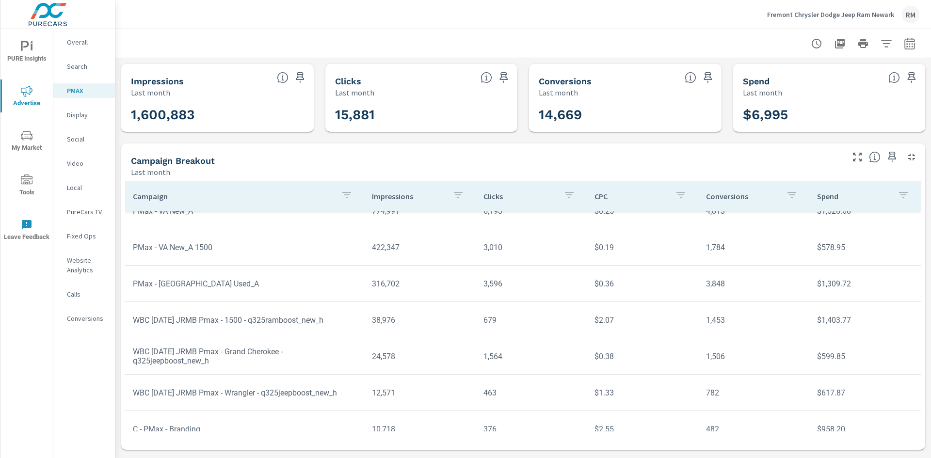
scroll to position [72, 0]
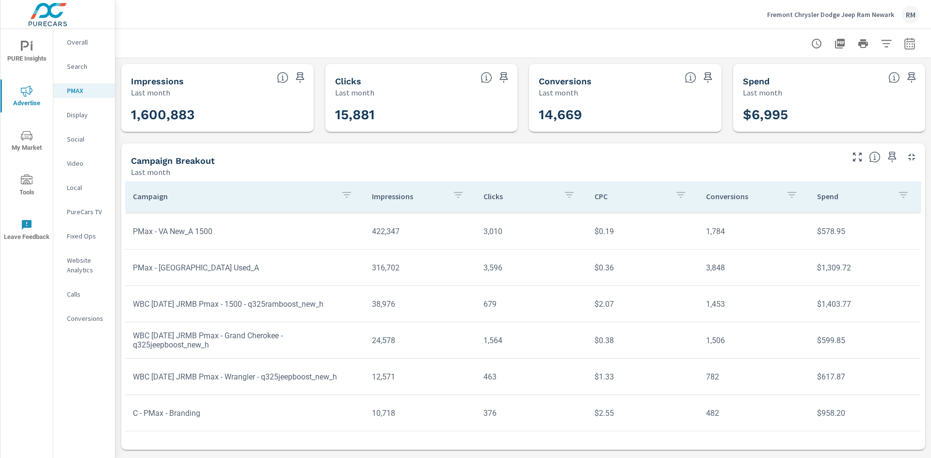
click at [675, 198] on icon "button" at bounding box center [681, 195] width 12 height 12
click at [785, 194] on div at bounding box center [465, 229] width 931 height 458
click at [787, 195] on icon "button" at bounding box center [791, 195] width 9 height 6
click at [761, 262] on input "Search" at bounding box center [781, 263] width 111 height 19
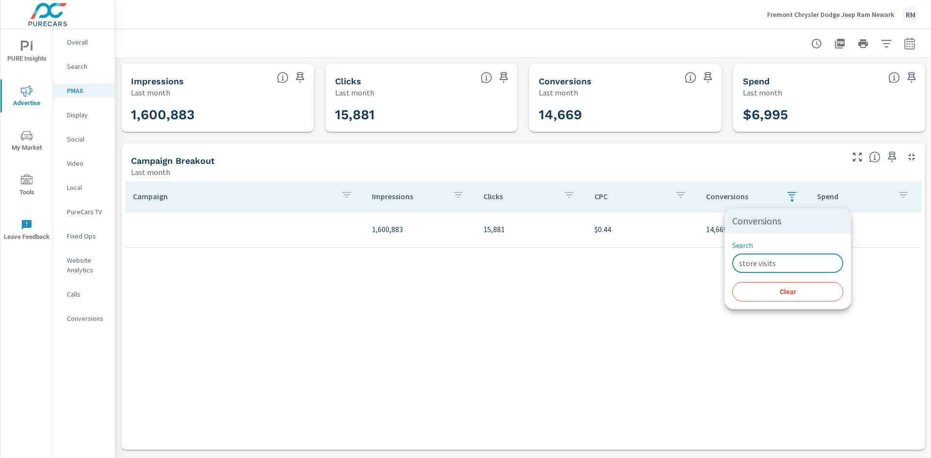
type input "store visits"
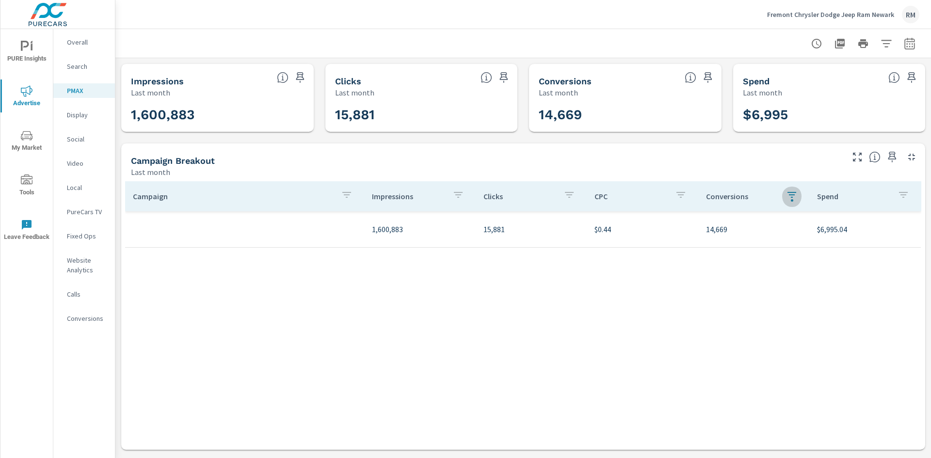
click at [792, 201] on div "button" at bounding box center [792, 200] width 2 height 2
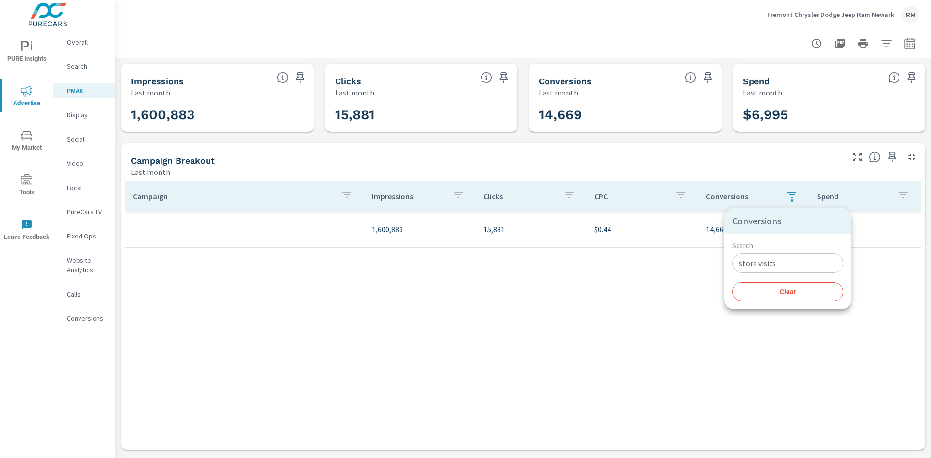
click at [769, 294] on span "Clear" at bounding box center [787, 291] width 99 height 9
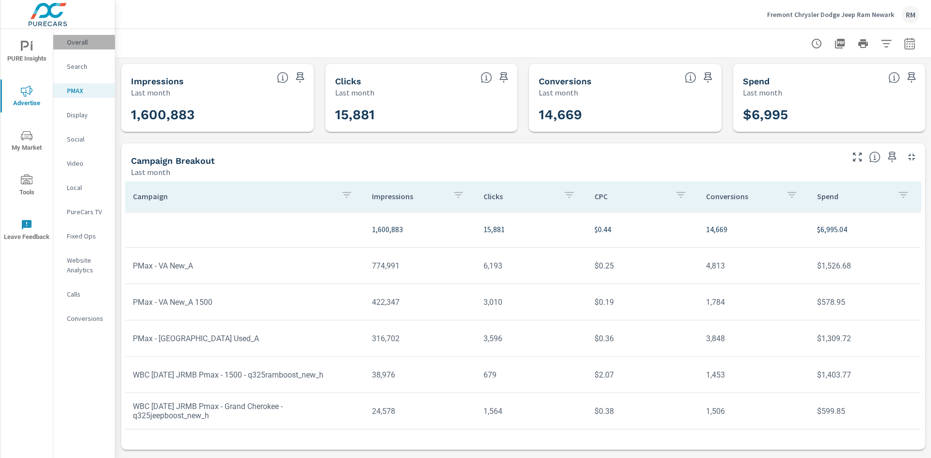
click at [73, 42] on p "Overall" at bounding box center [87, 42] width 40 height 10
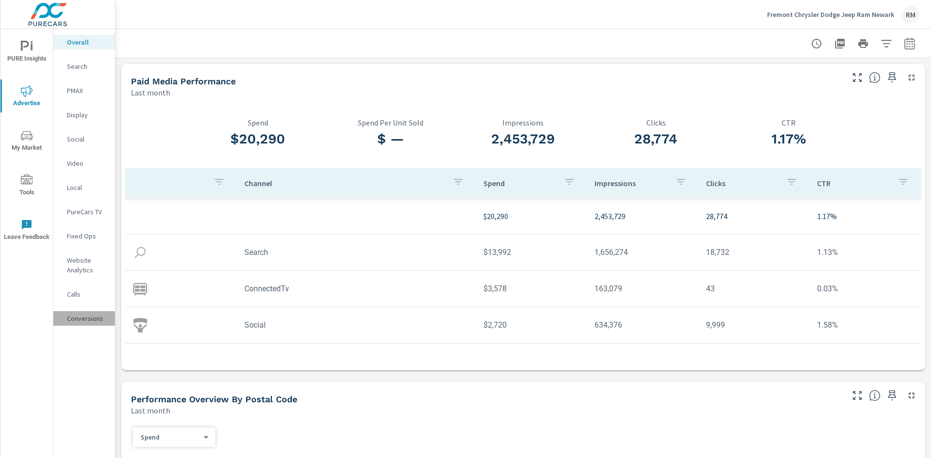
click at [83, 322] on p "Conversions" at bounding box center [87, 319] width 40 height 10
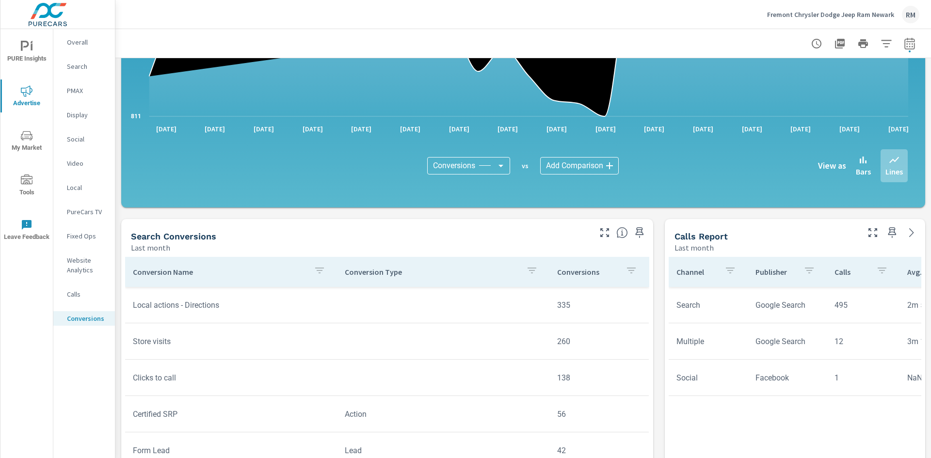
scroll to position [291, 0]
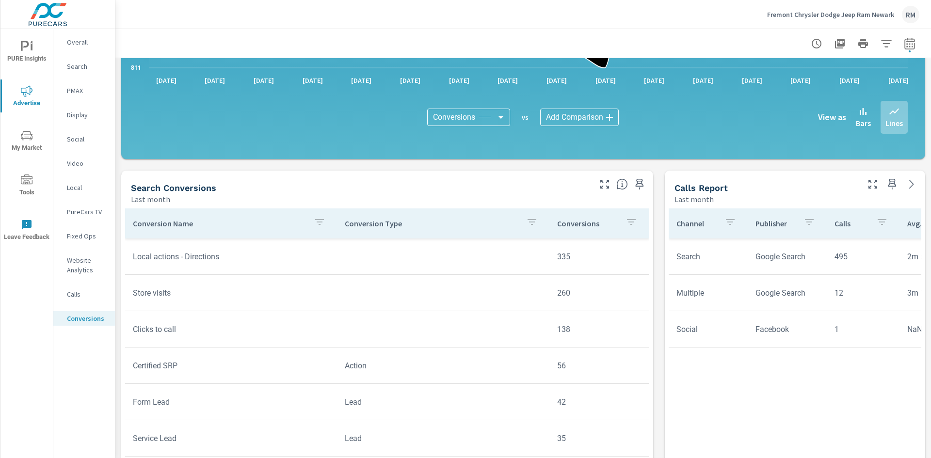
click at [141, 293] on td "Store visits" at bounding box center [231, 293] width 212 height 25
click at [860, 125] on p "Bars" at bounding box center [863, 123] width 15 height 12
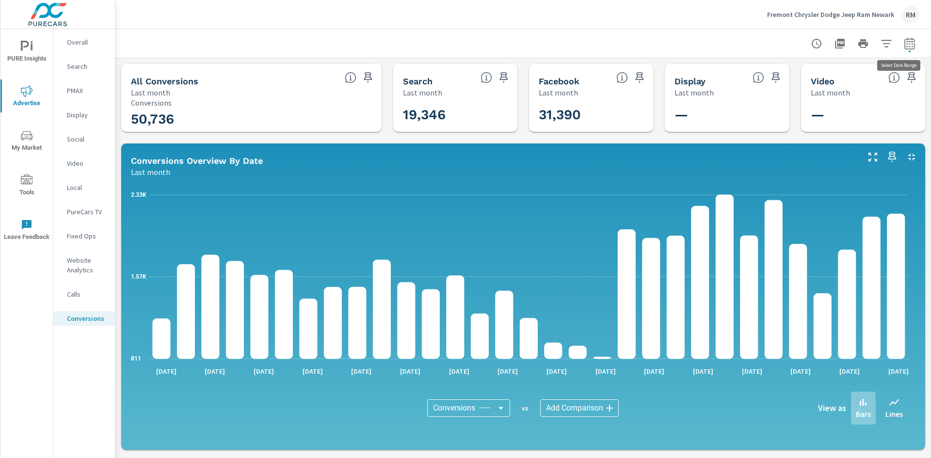
click at [904, 44] on icon "button" at bounding box center [910, 44] width 12 height 12
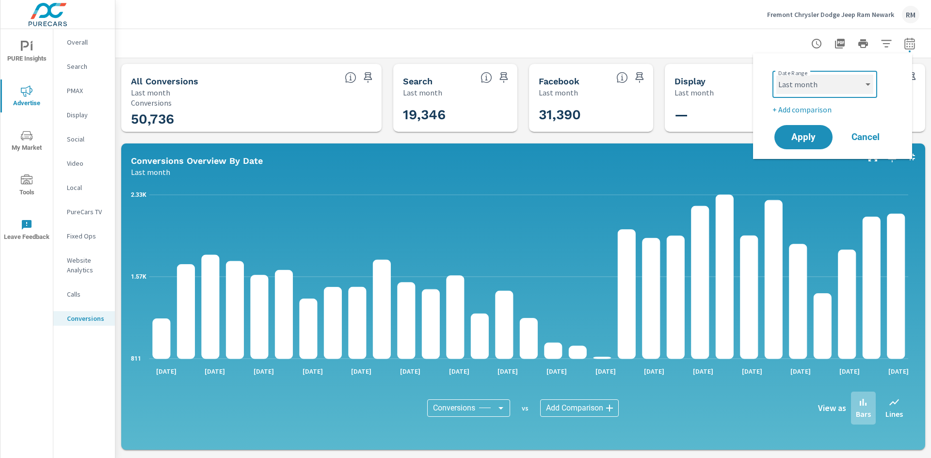
click at [865, 85] on select "Custom [DATE] Last week Last 7 days Last 14 days Last 30 days Last 45 days Last…" at bounding box center [824, 84] width 97 height 19
click at [776, 75] on select "Custom [DATE] Last week Last 7 days Last 14 days Last 30 days Last 45 days Last…" at bounding box center [824, 84] width 97 height 19
select select "Month to date"
click at [802, 138] on span "Apply" at bounding box center [803, 137] width 40 height 9
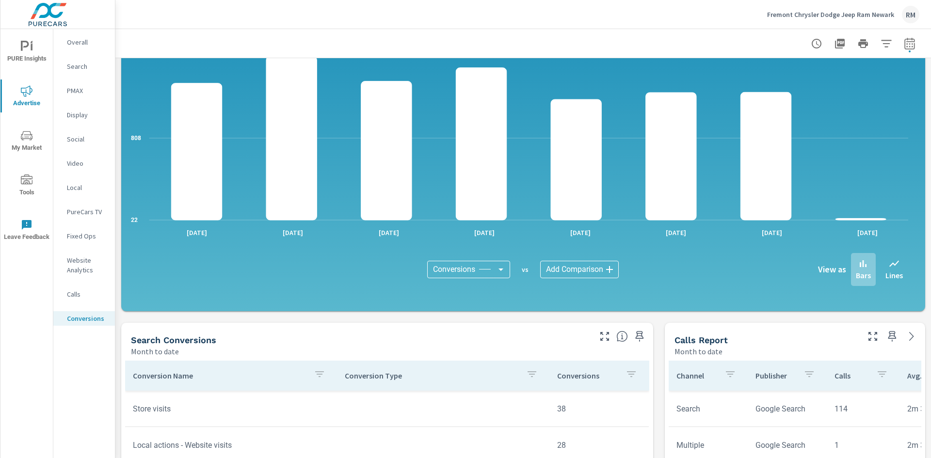
scroll to position [194, 0]
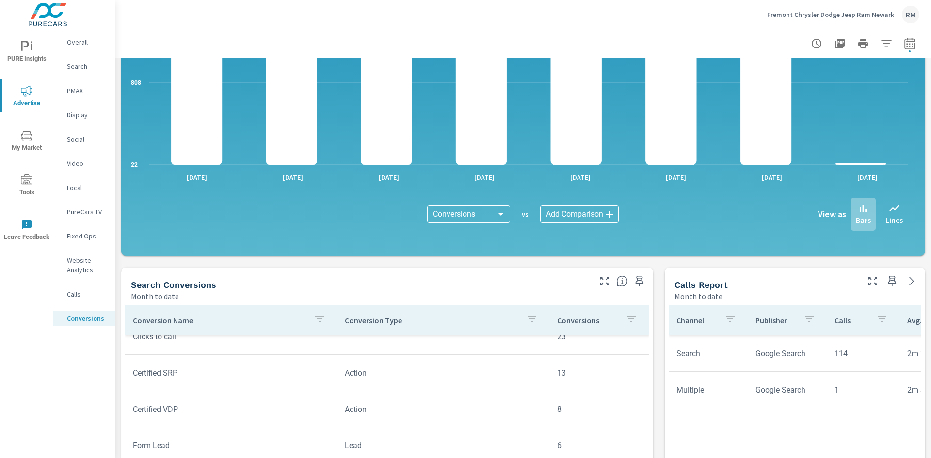
scroll to position [351, 0]
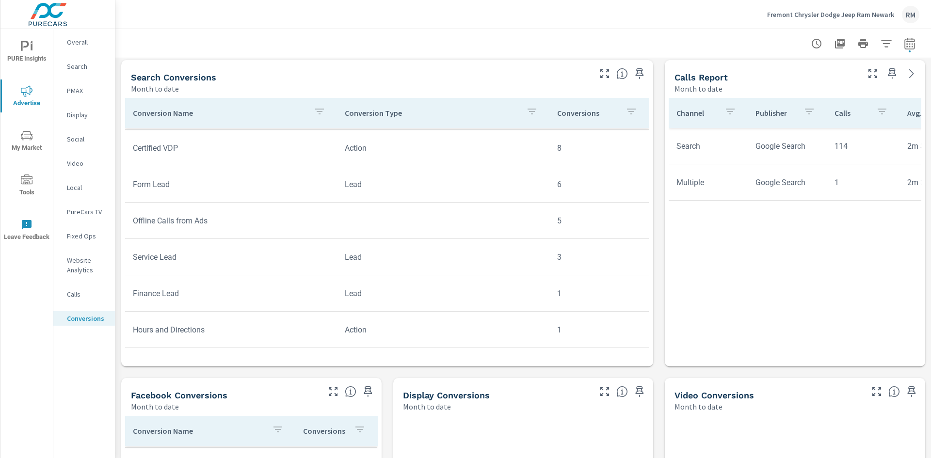
scroll to position [450, 0]
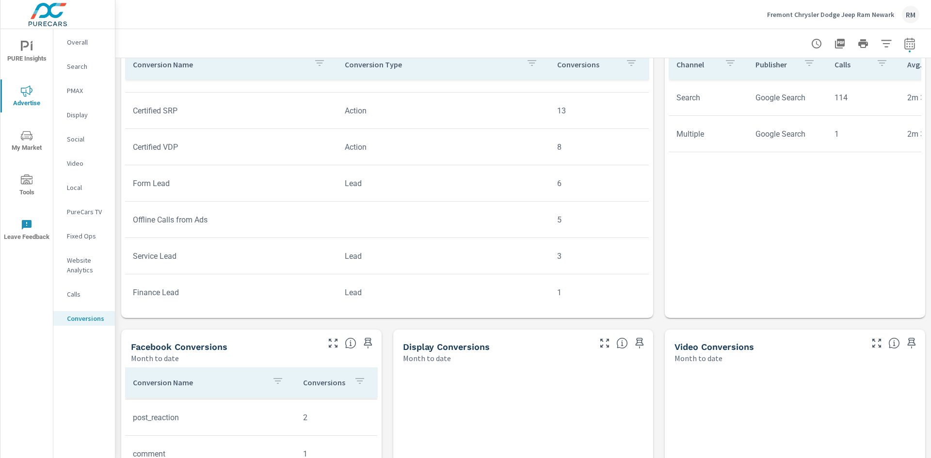
scroll to position [302, 0]
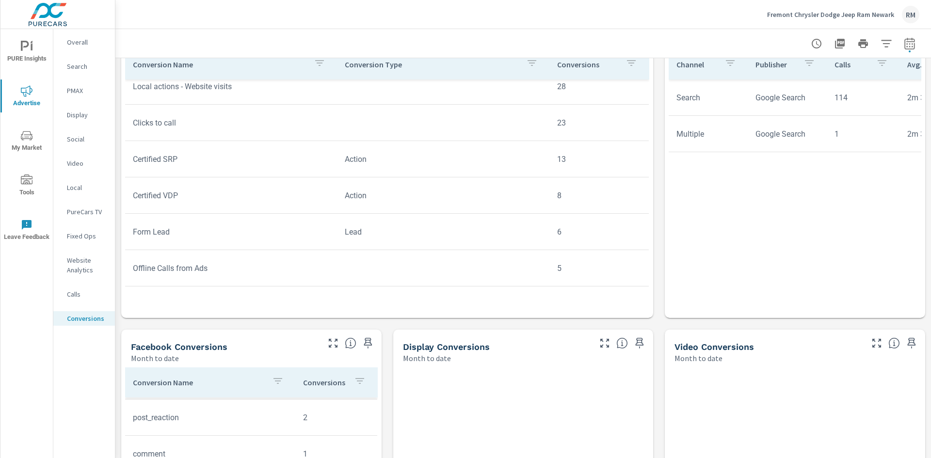
scroll to position [254, 0]
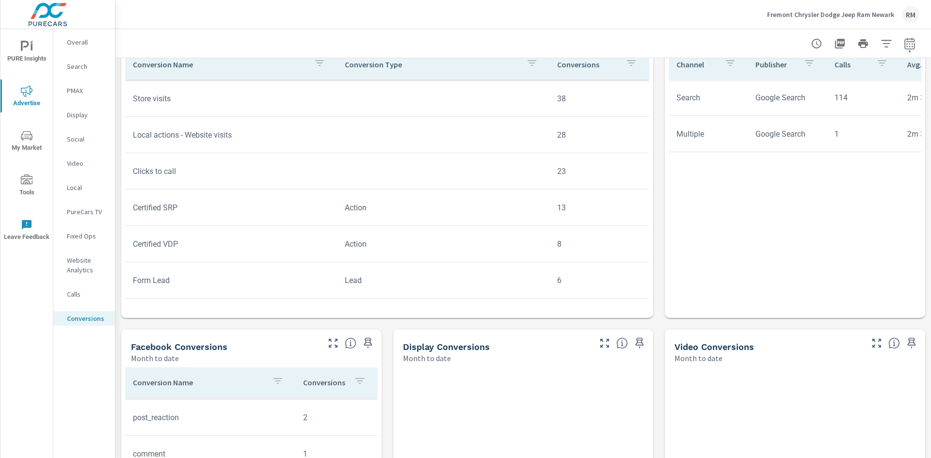
scroll to position [205, 0]
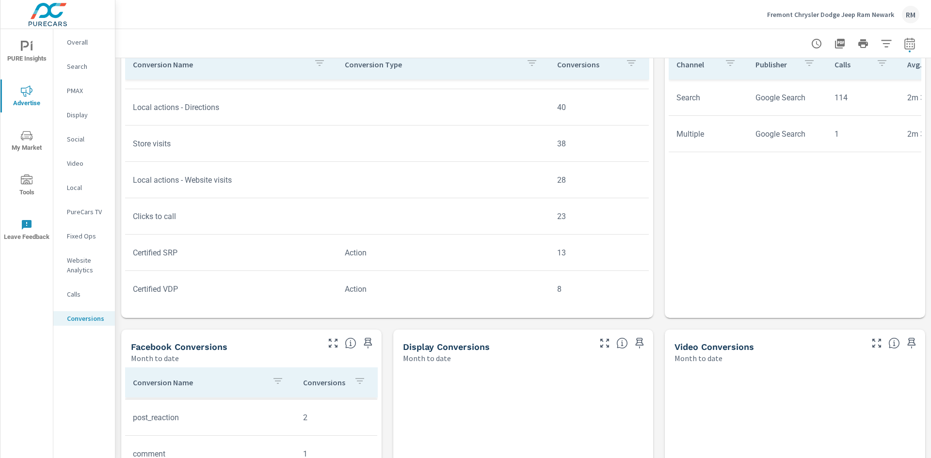
scroll to position [205, 0]
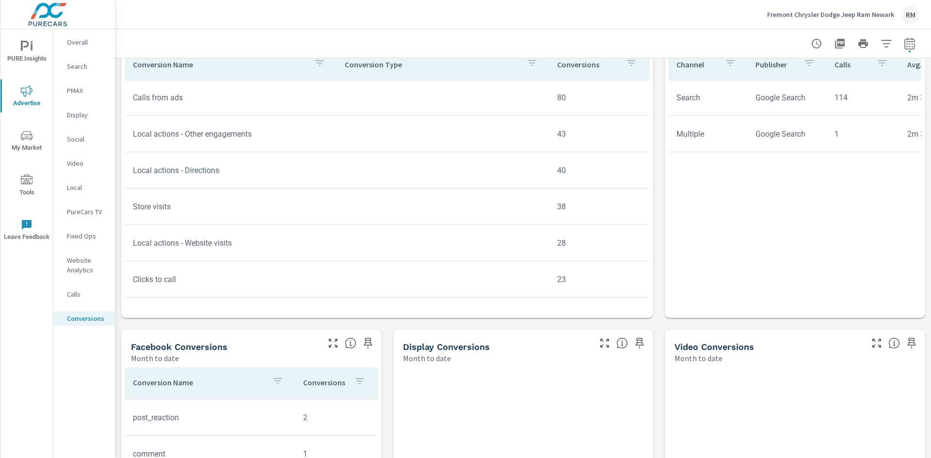
scroll to position [242, 0]
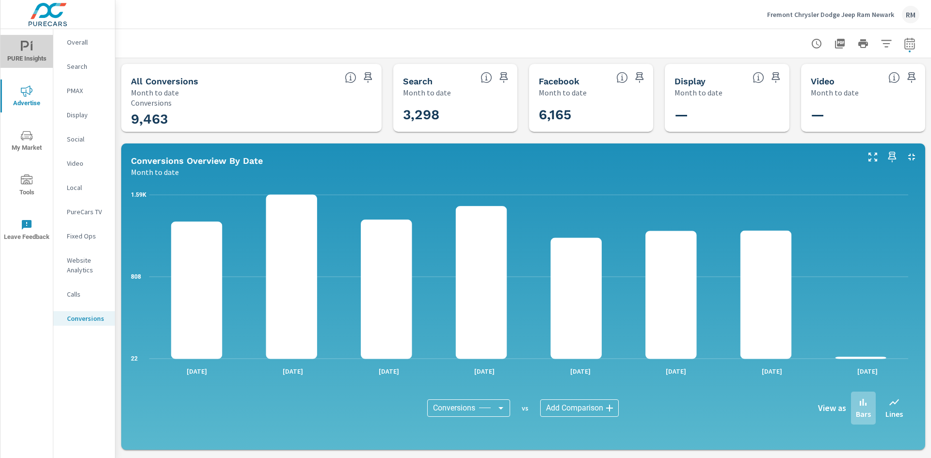
click at [31, 52] on span "PURE Insights" at bounding box center [26, 53] width 47 height 24
